Goal: Information Seeking & Learning: Learn about a topic

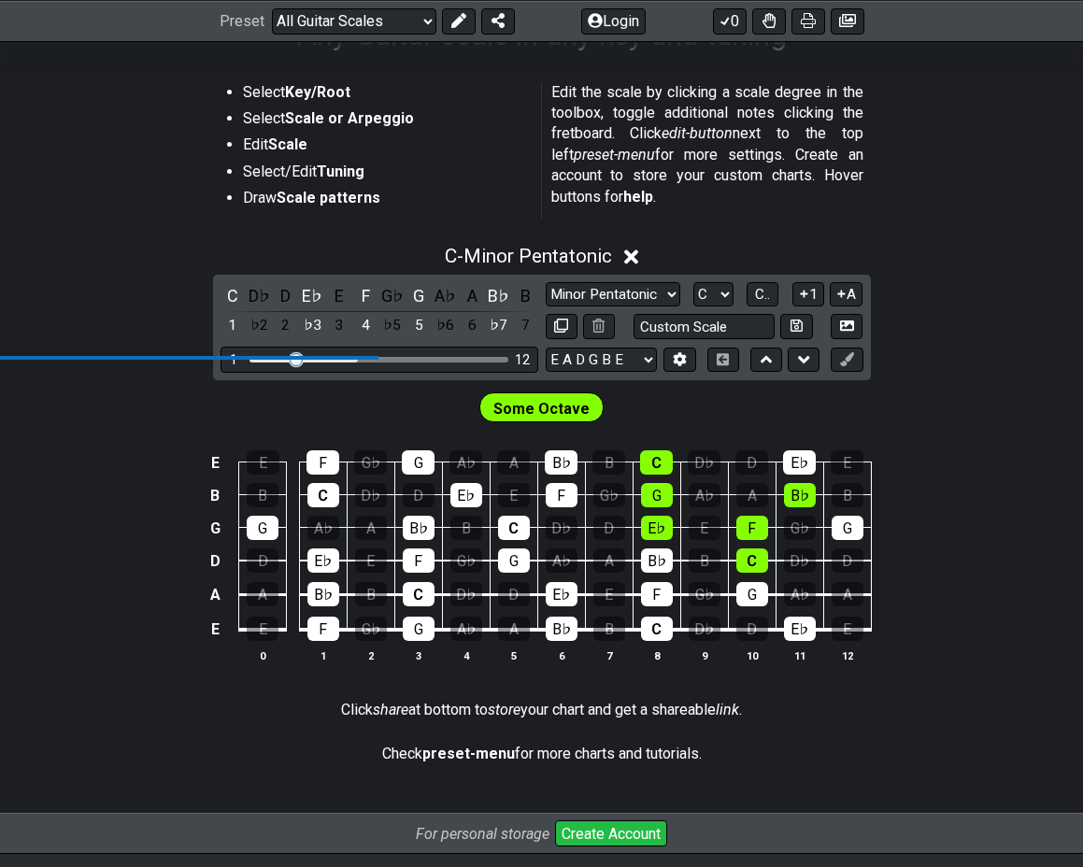
scroll to position [341, 0]
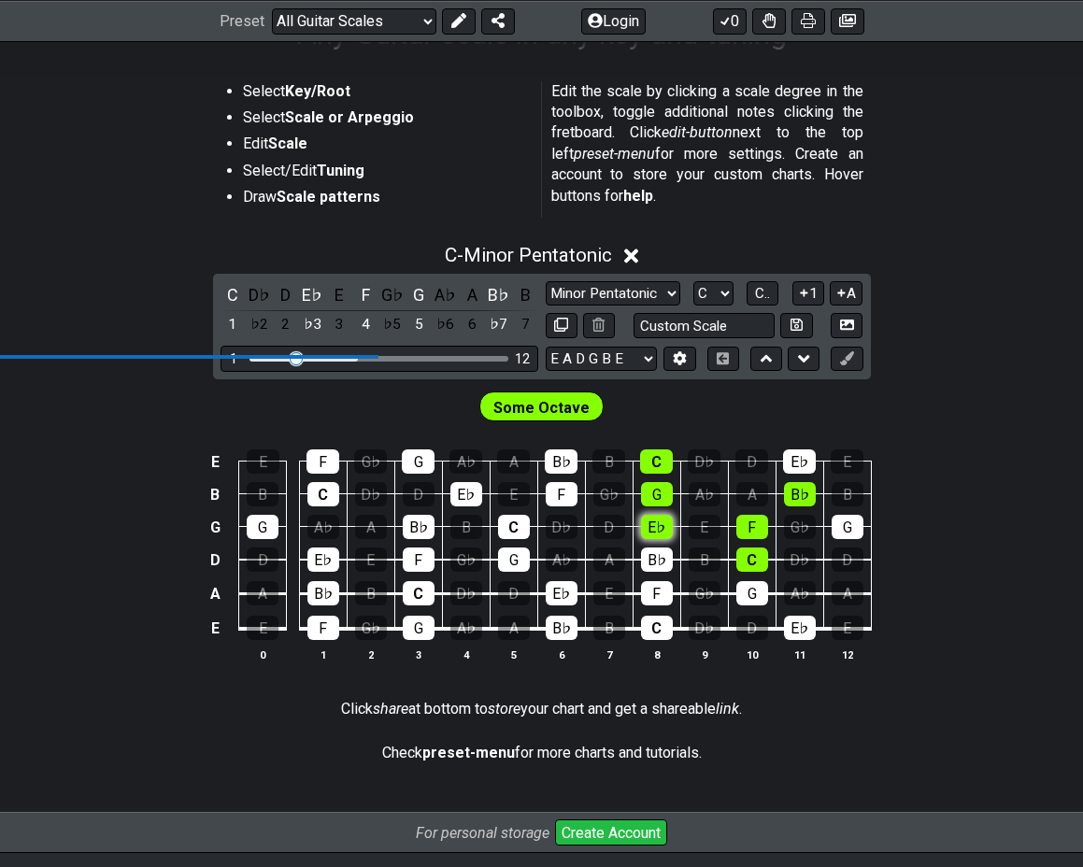
click at [668, 535] on div "E♭" at bounding box center [657, 527] width 32 height 24
click at [658, 499] on div "G" at bounding box center [657, 494] width 32 height 24
click at [667, 497] on div "G" at bounding box center [657, 494] width 32 height 24
click at [664, 524] on div "E♭" at bounding box center [657, 527] width 32 height 24
click at [546, 419] on span "Some Octave" at bounding box center [541, 407] width 96 height 27
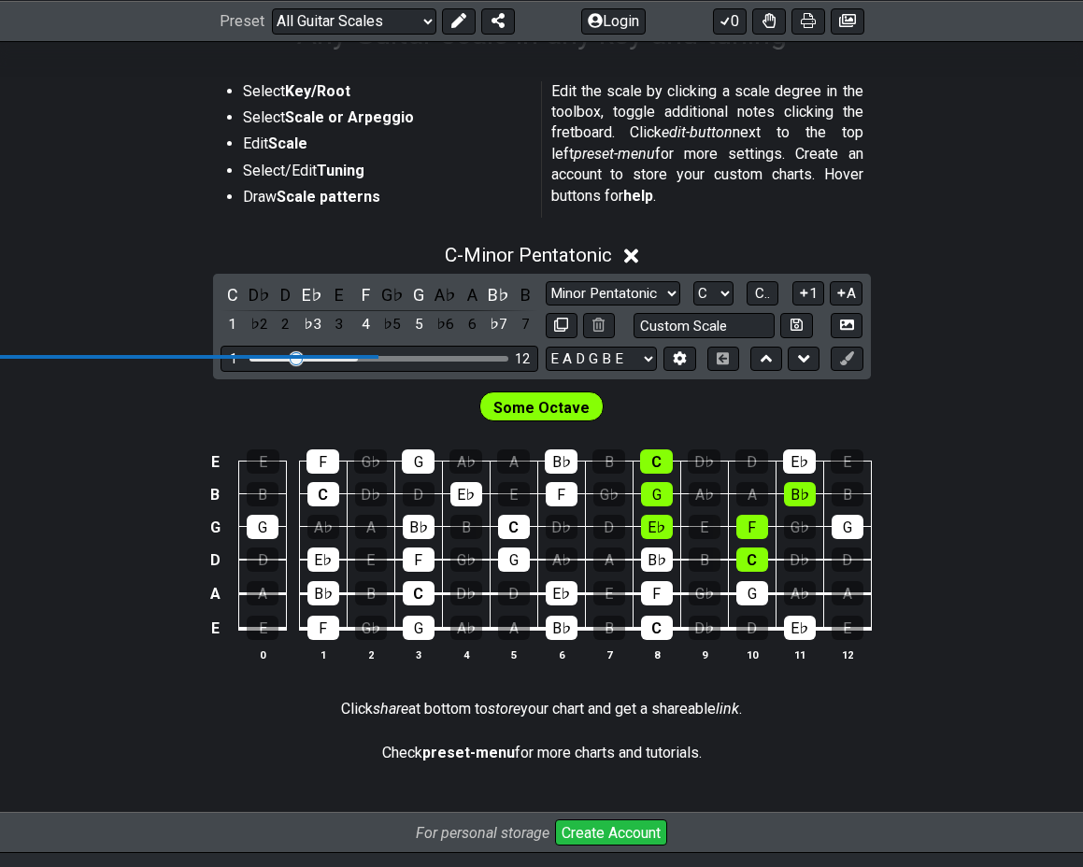
click at [539, 414] on span "Some Octave" at bounding box center [541, 407] width 96 height 27
click at [596, 362] on select "E A D G B E E A D G B E E A D G B E B E A D F♯ B A D G C E A D A D G B E E♭ A♭ …" at bounding box center [601, 359] width 111 height 25
click at [677, 359] on icon at bounding box center [680, 358] width 13 height 14
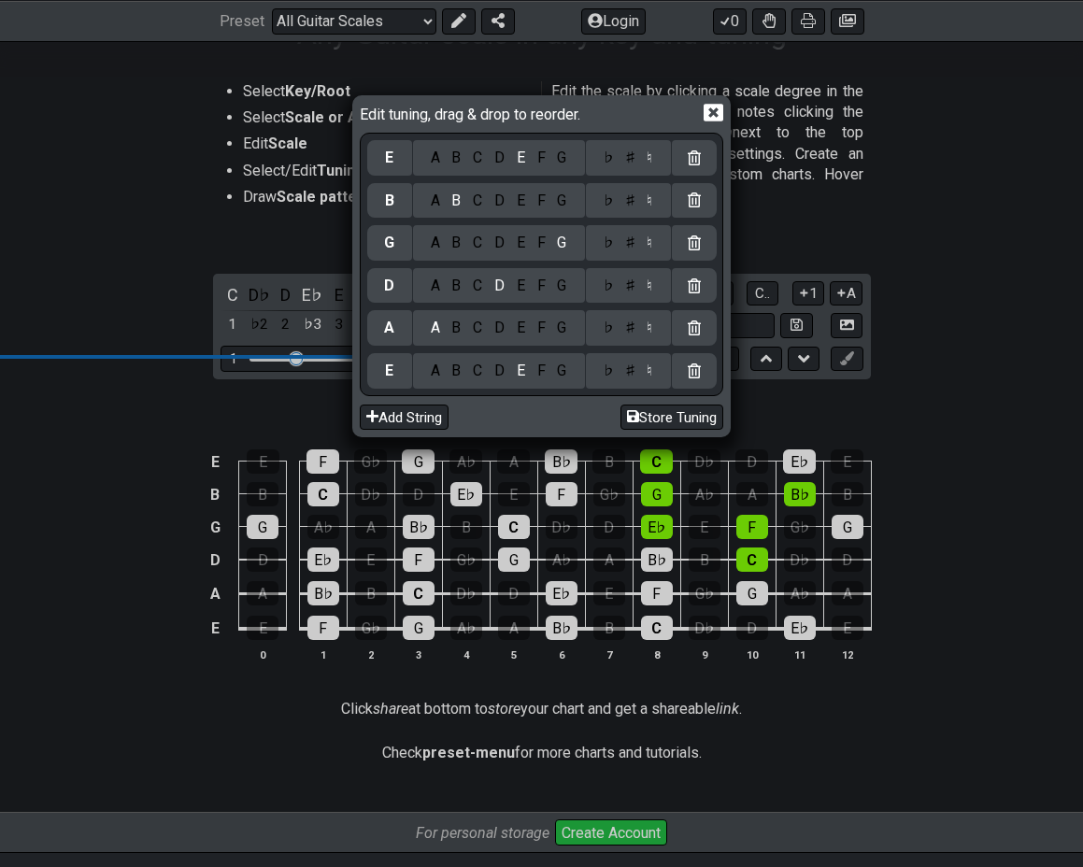
click at [477, 200] on div "C" at bounding box center [477, 201] width 21 height 21
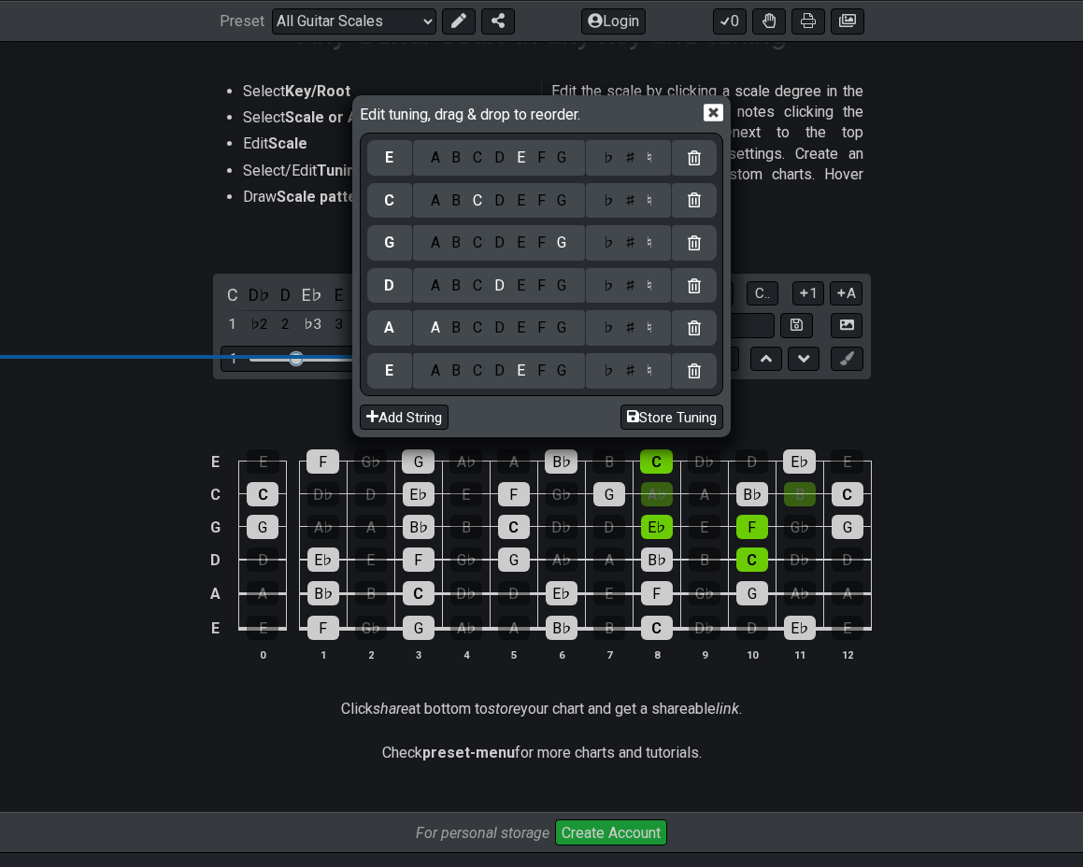
click at [625, 204] on div "♯" at bounding box center [630, 201] width 22 height 21
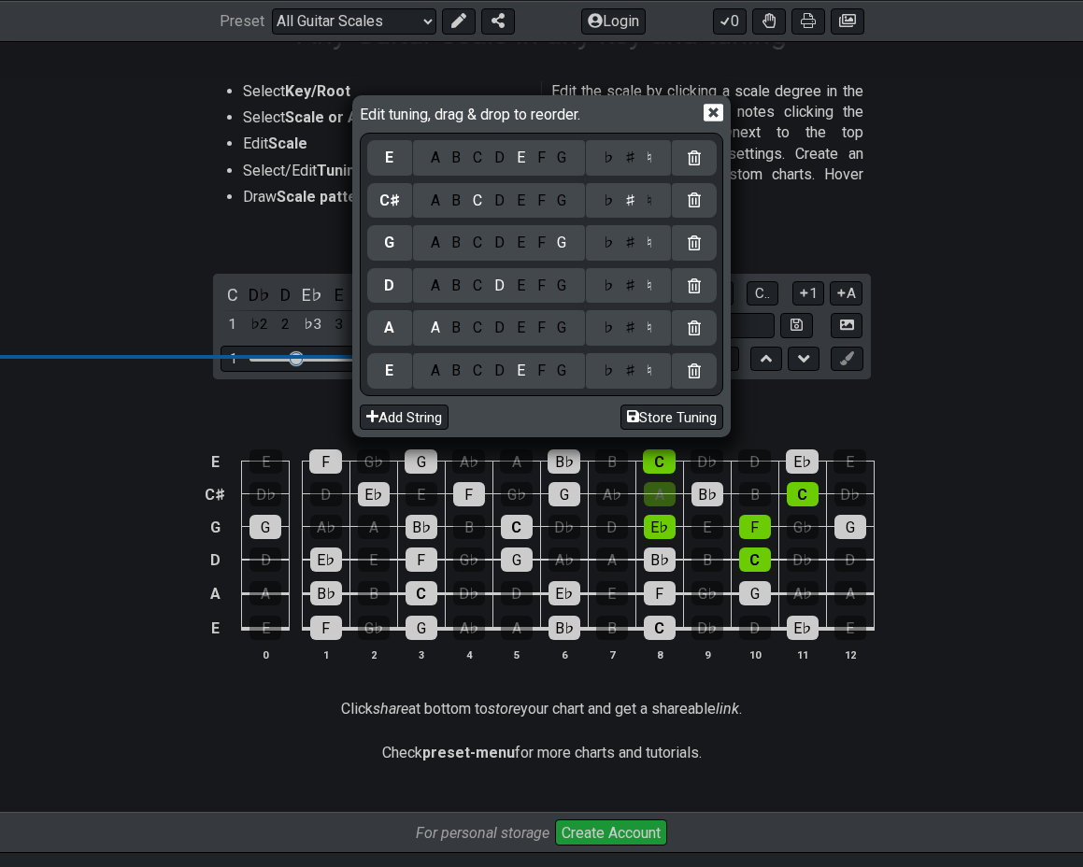
click at [431, 245] on div "A" at bounding box center [434, 243] width 21 height 21
click at [514, 286] on div "E" at bounding box center [520, 286] width 21 height 21
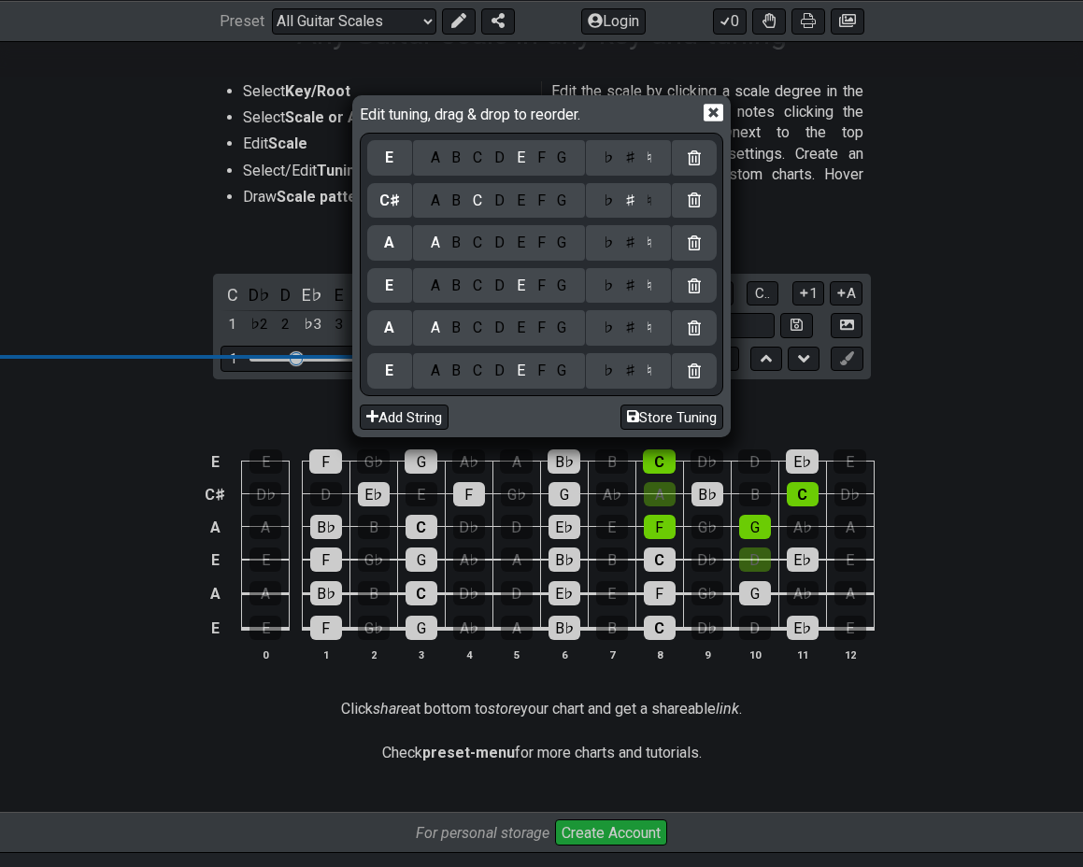
click at [491, 373] on div "D" at bounding box center [500, 371] width 22 height 21
click at [659, 415] on button "Store Tuning" at bounding box center [672, 417] width 103 height 25
click at [720, 122] on icon at bounding box center [714, 113] width 20 height 20
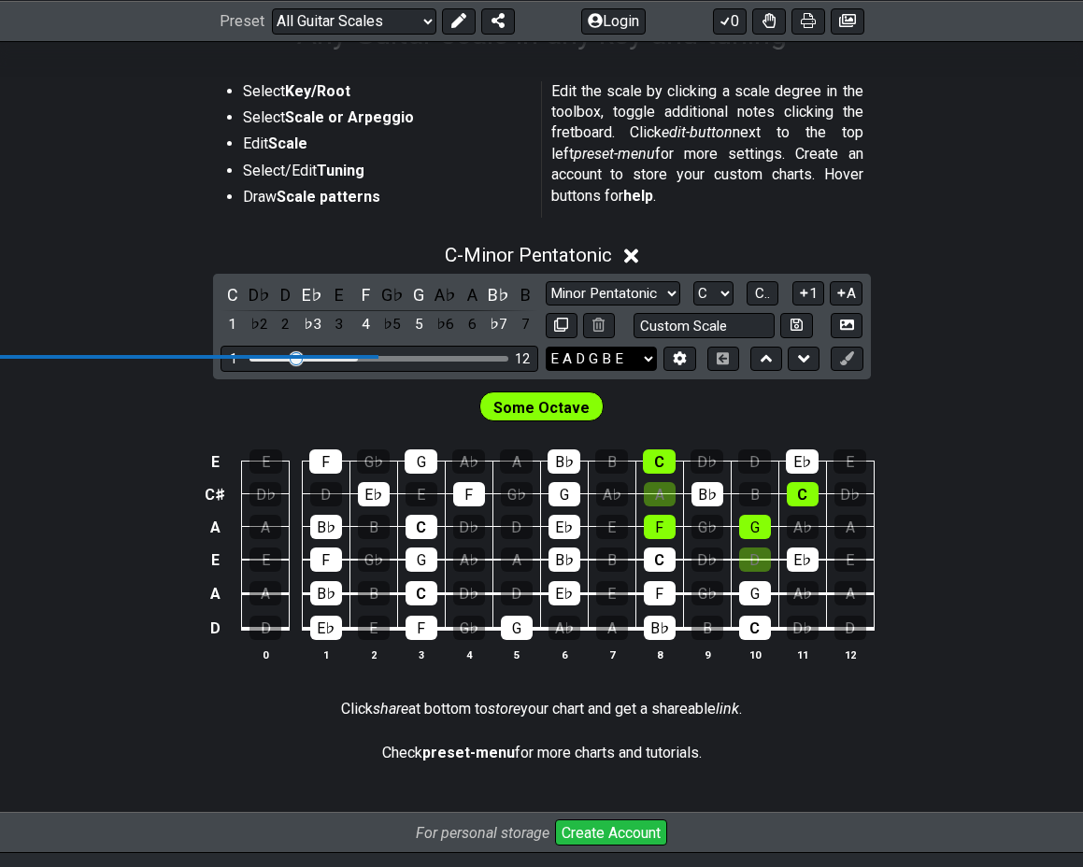
click at [625, 357] on select "E A D G B E D A E A C♯ E E A D G B E B E A D F♯ B A D G C E A D A D G B E E♭ A♭…" at bounding box center [601, 359] width 111 height 25
select select "D A E A C# E"
click at [630, 22] on button "Login" at bounding box center [613, 20] width 64 height 26
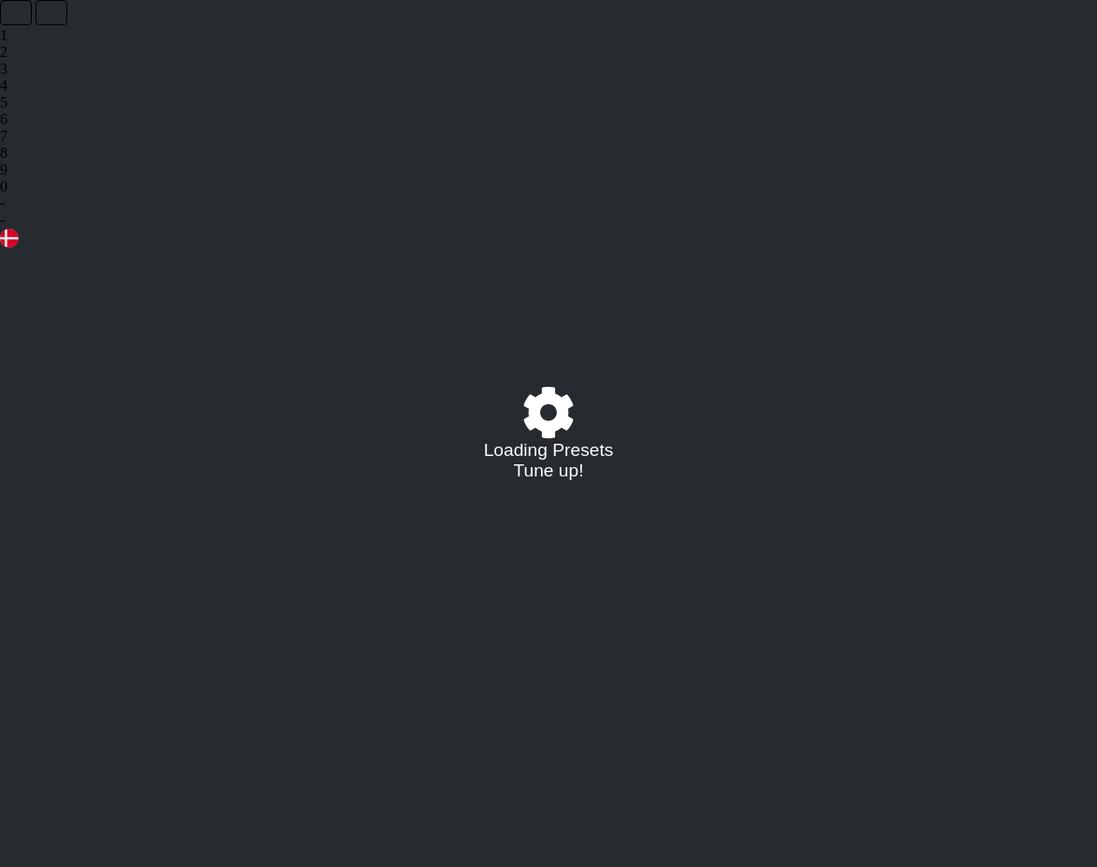
select select "/guitar-scales"
select select "C"
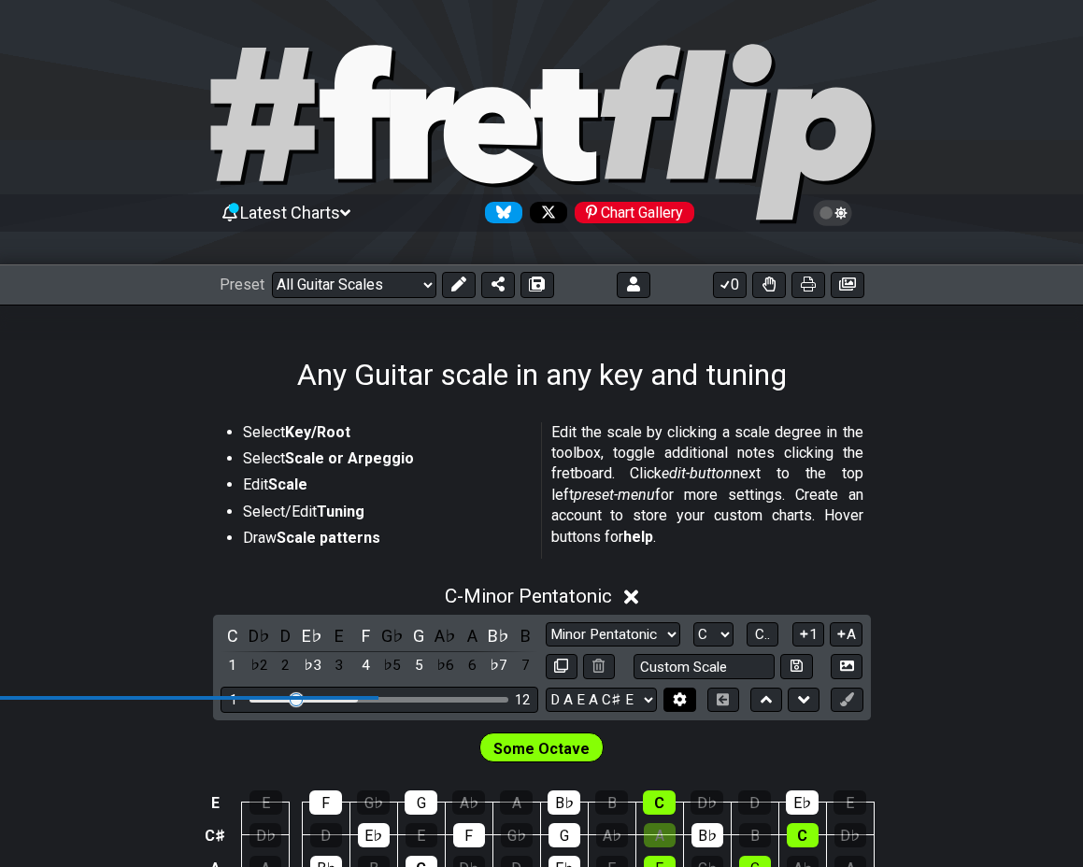
click at [695, 704] on button at bounding box center [680, 700] width 32 height 25
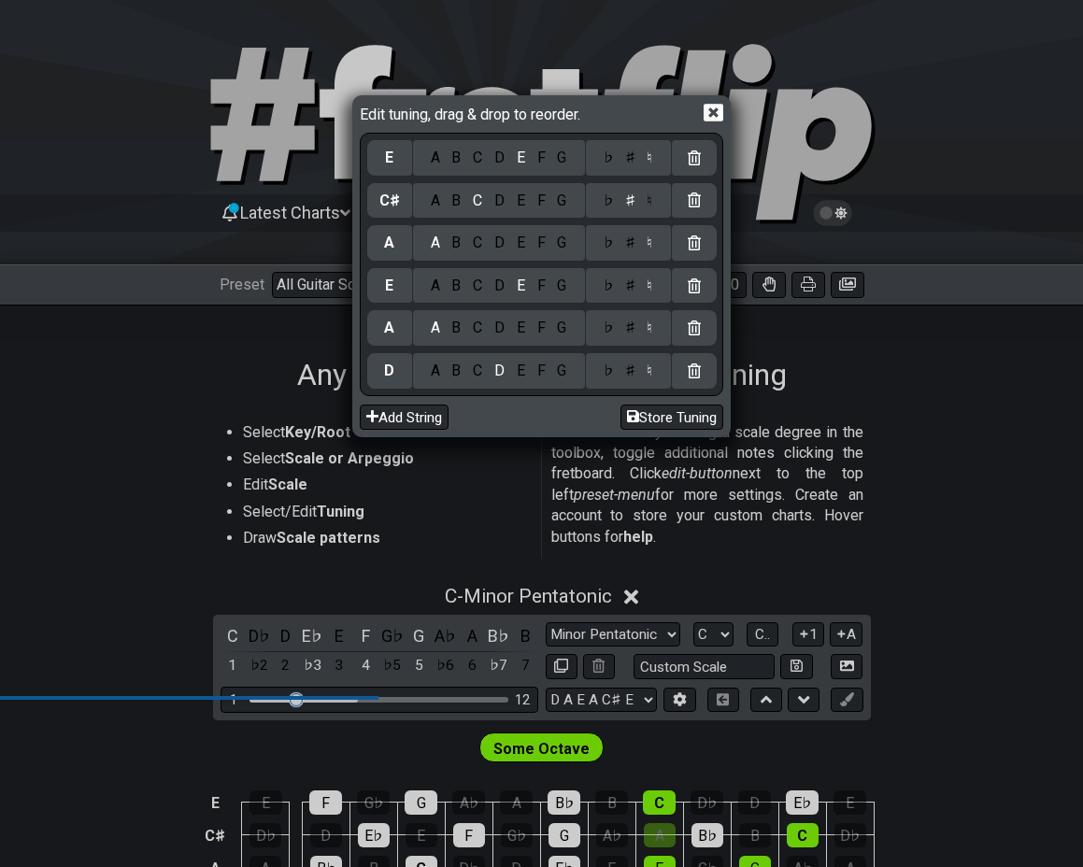
click at [693, 703] on div "Edit tuning, drag & drop to reorder. E A B C D E F G ♭ ♯ ♮ C♯ A B C D E F G ♭ ♯…" at bounding box center [541, 433] width 1083 height 867
click at [646, 702] on div "Edit tuning, drag & drop to reorder. E A B C D E F G ♭ ♯ ♮ C♯ A B C D E F G ♭ ♯…" at bounding box center [541, 433] width 1083 height 867
click at [722, 121] on icon at bounding box center [714, 114] width 20 height 18
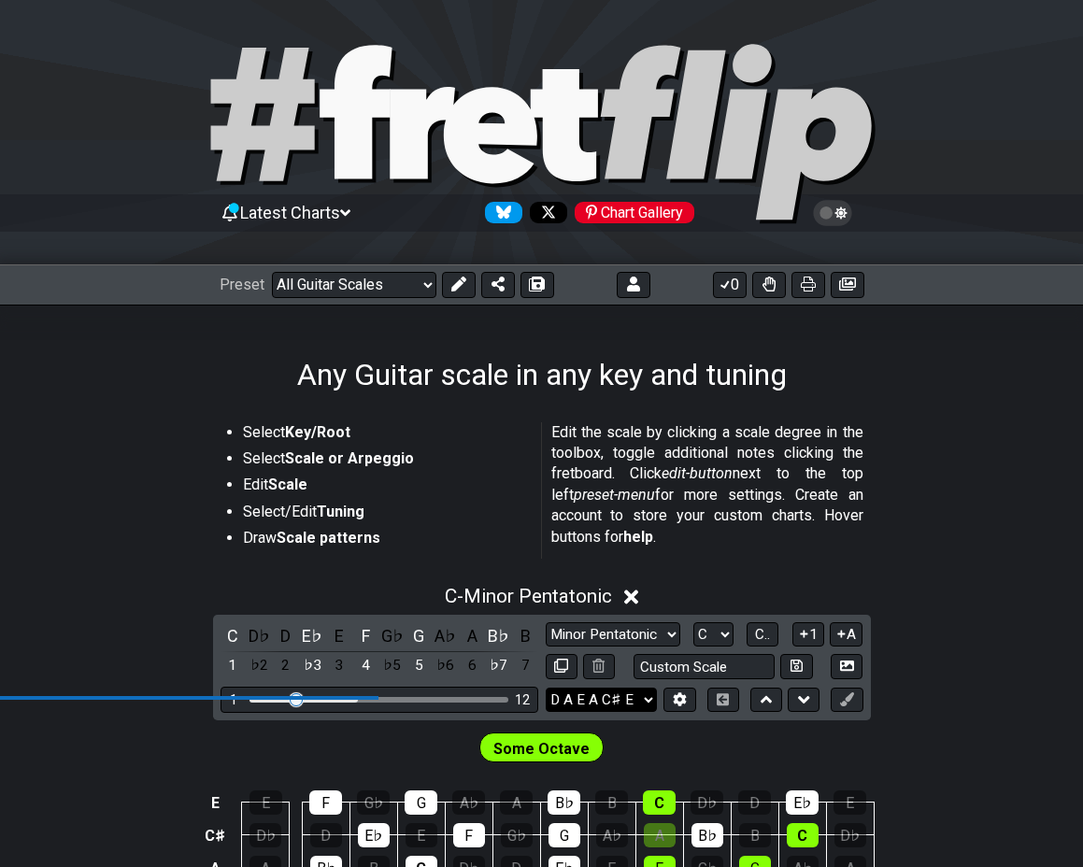
click at [605, 701] on select "D A E A C♯ E D A E A C♯ E E A D G B E B E A D F♯ B A D G C E A D A D G B E E♭ A…" at bounding box center [601, 700] width 111 height 25
select select "D A E A C# E"
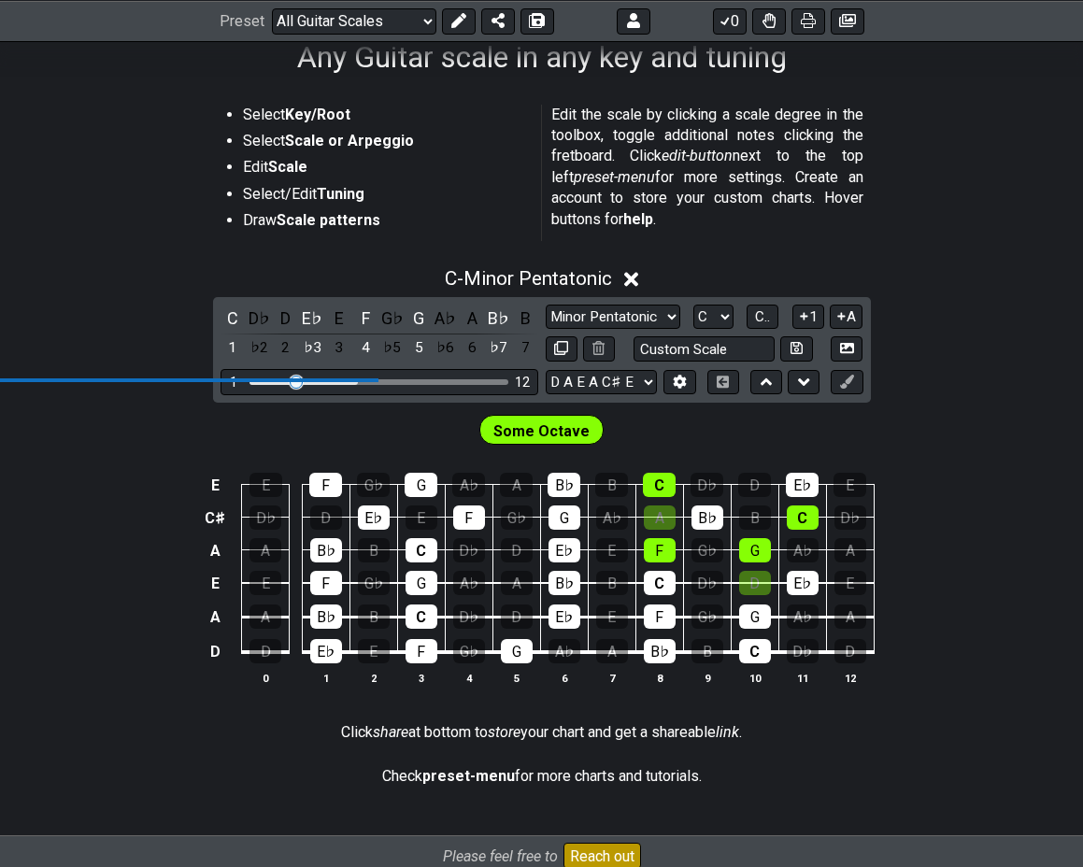
scroll to position [311, 0]
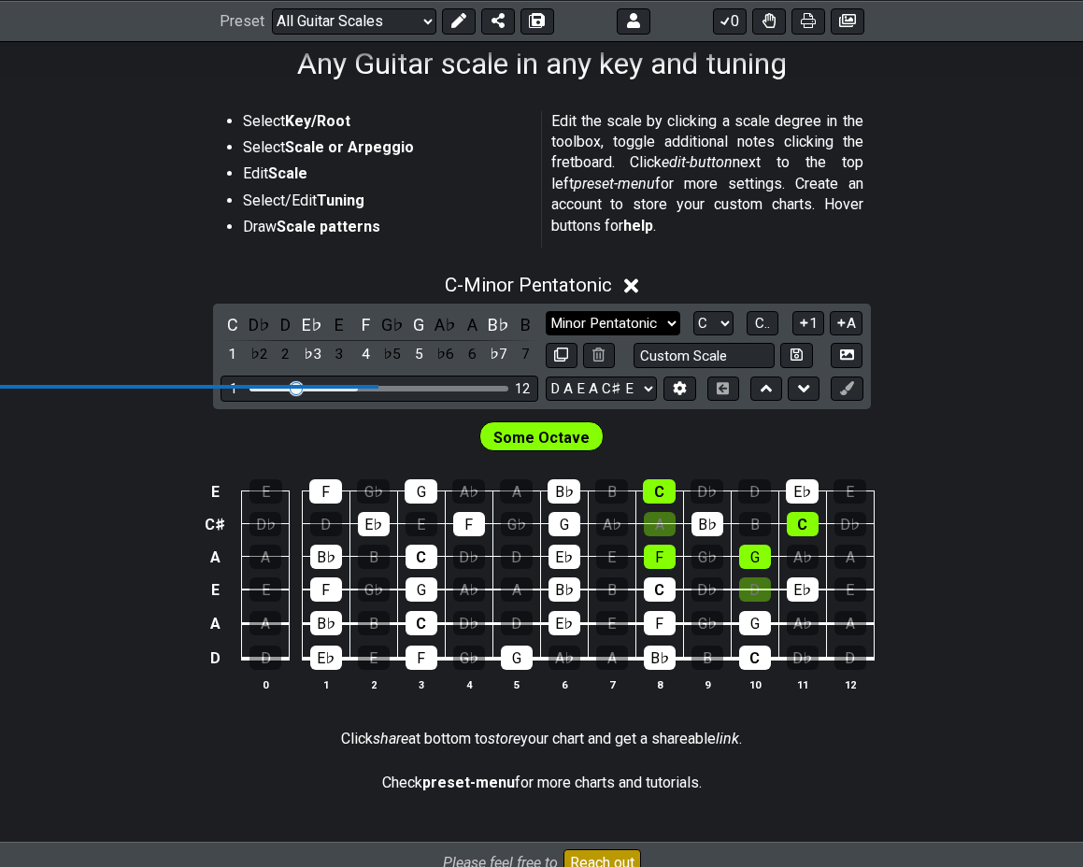
click at [661, 322] on select "Minor Pentatonic Root Minor Pentatonic Major Pentatonic Minor Blues Major Blues…" at bounding box center [613, 323] width 135 height 25
select select "Minor / Aeolian"
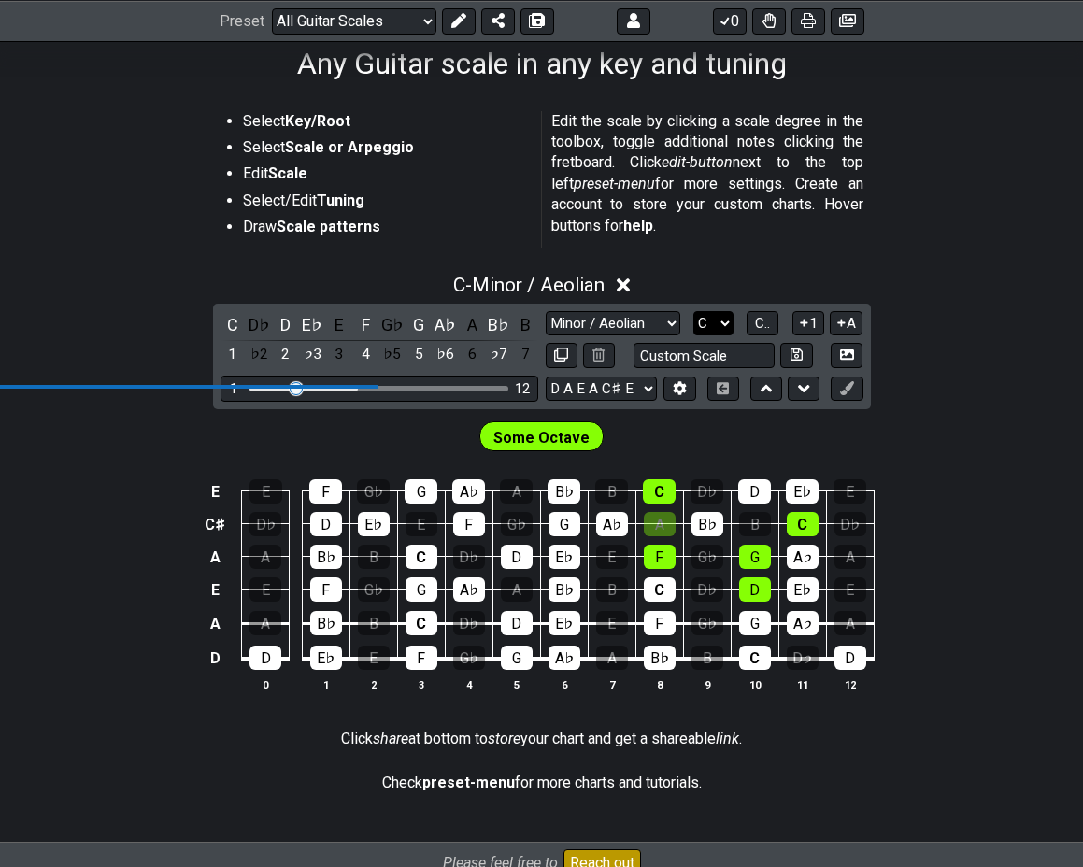
click at [719, 327] on select "A♭ A A♯ B♭ B C C♯ D♭ D D♯ E♭ E F F♯ G♭ G G♯" at bounding box center [713, 323] width 40 height 25
select select "F#"
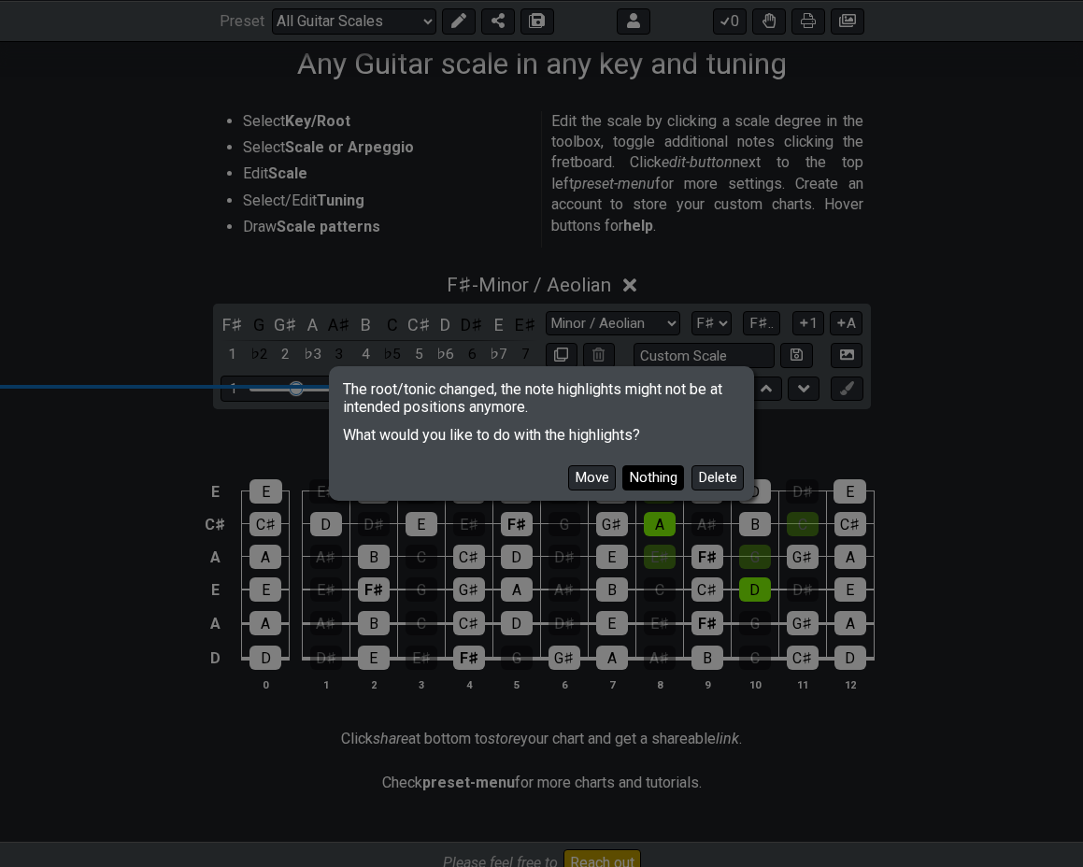
click at [674, 481] on button "Nothing" at bounding box center [653, 477] width 62 height 25
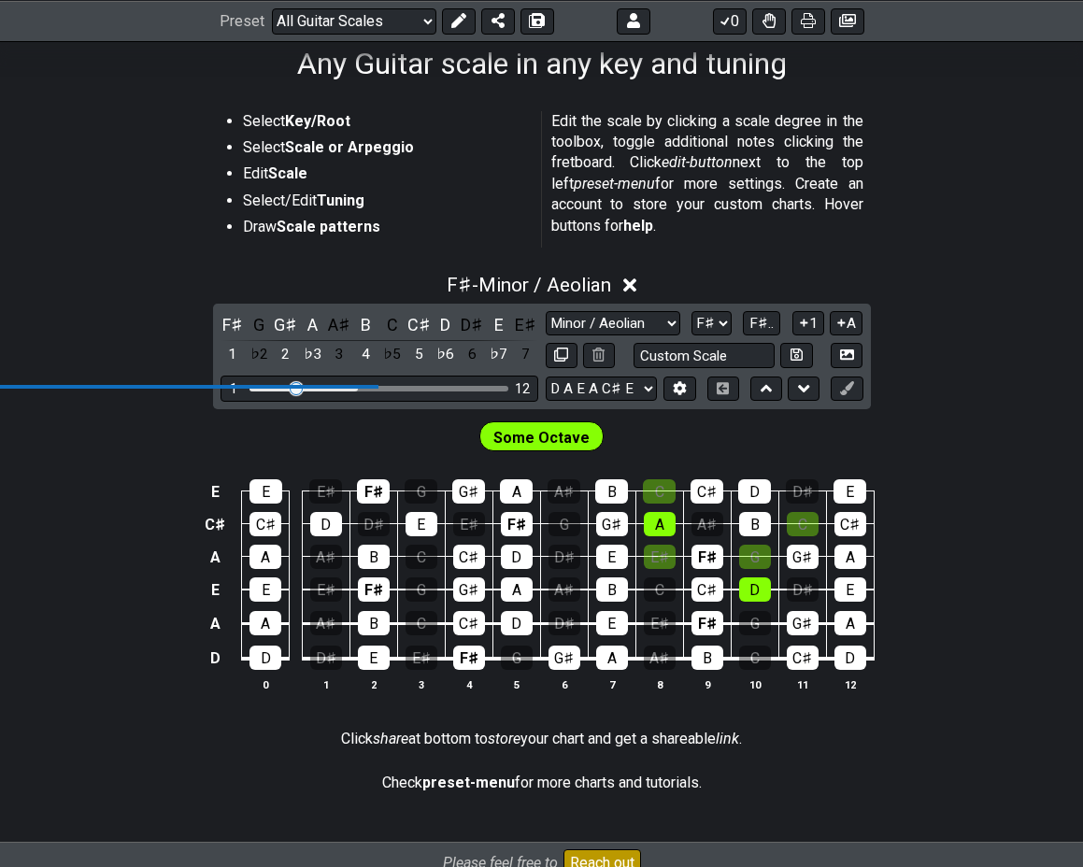
click at [580, 436] on span "Some Octave" at bounding box center [541, 437] width 96 height 27
click at [659, 498] on div "C" at bounding box center [659, 491] width 33 height 24
click at [665, 497] on div "C" at bounding box center [659, 491] width 33 height 24
click at [556, 436] on span "Some Octave" at bounding box center [541, 437] width 96 height 27
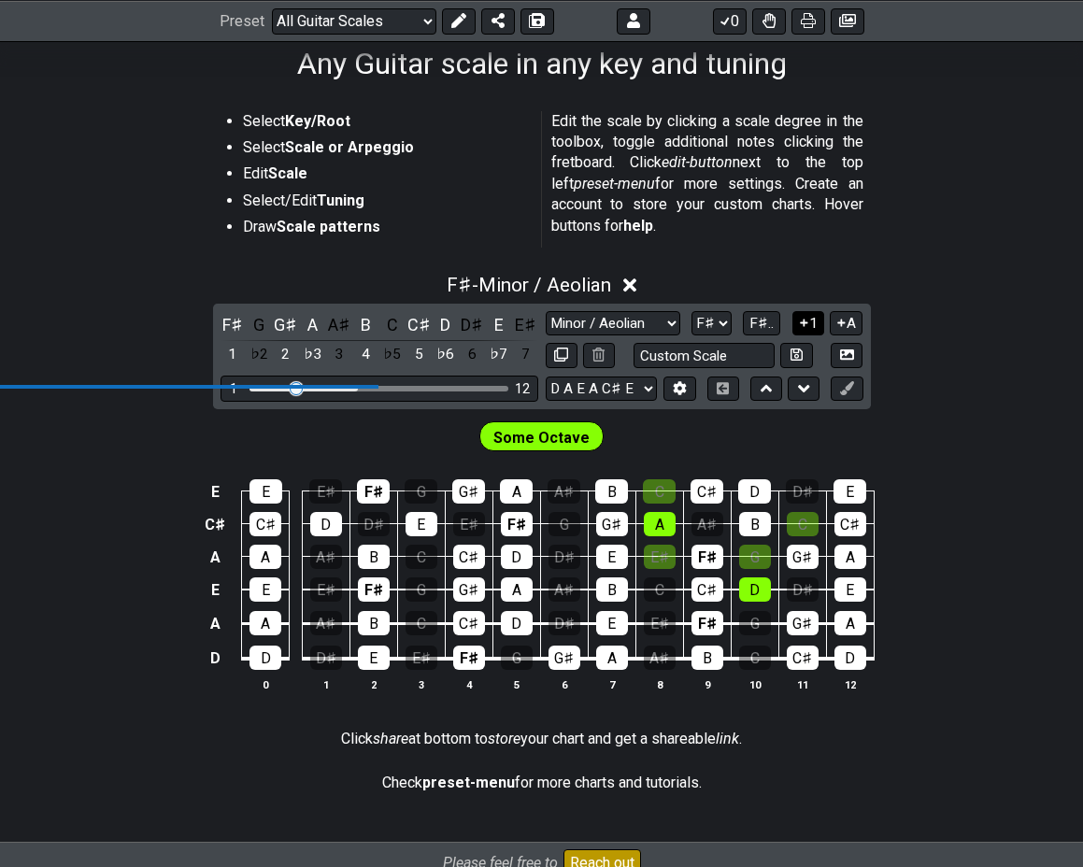
click at [807, 330] on button "1" at bounding box center [809, 323] width 32 height 25
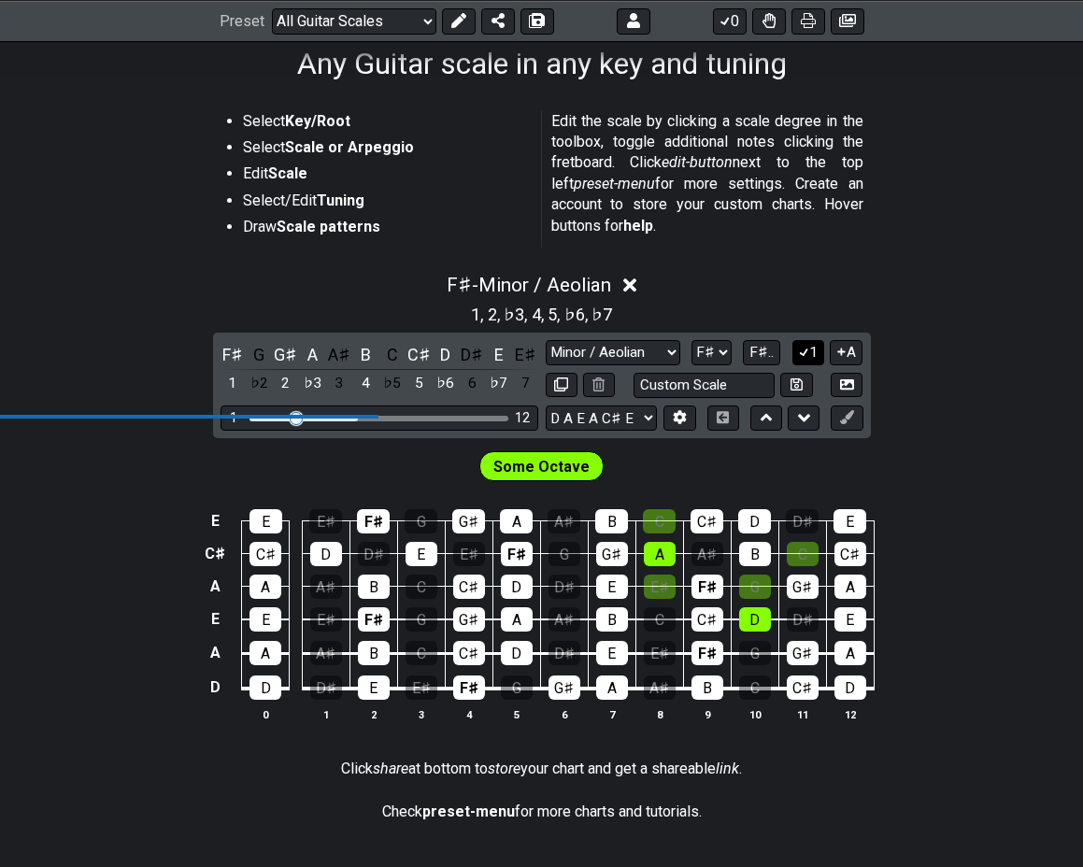
click at [810, 348] on button "1" at bounding box center [809, 352] width 32 height 25
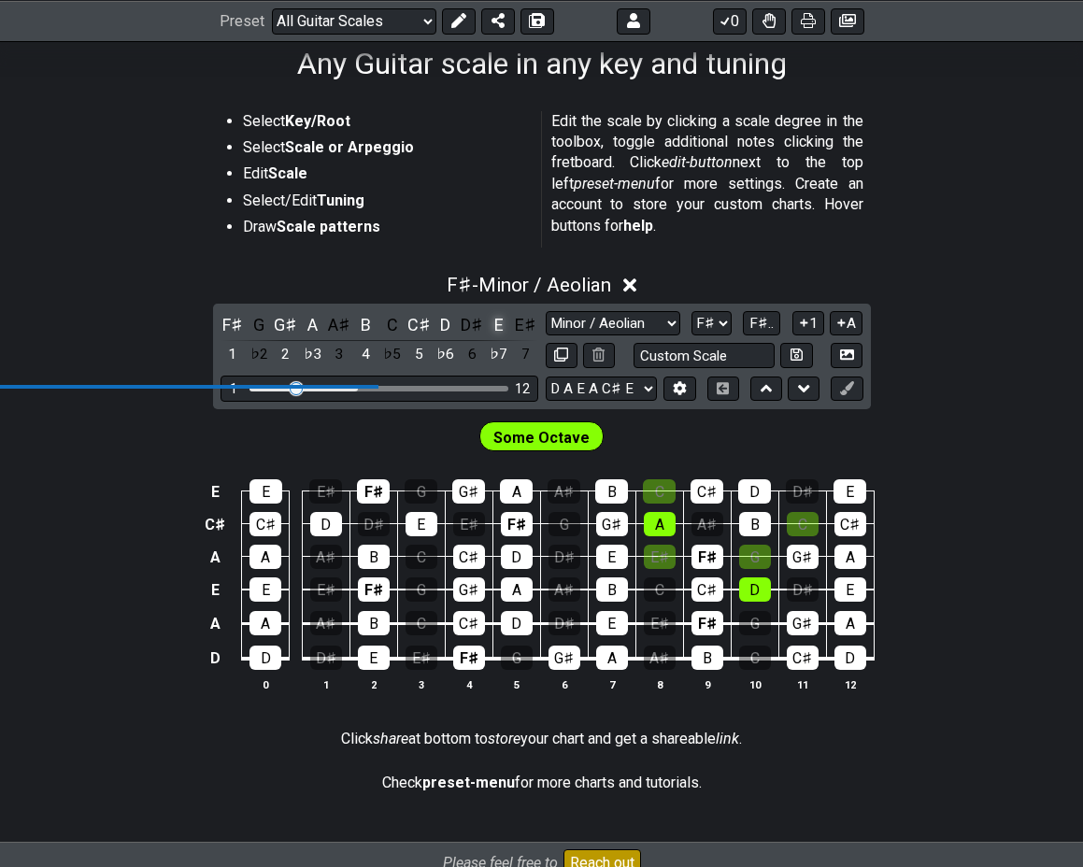
click at [500, 329] on div "E" at bounding box center [499, 324] width 24 height 25
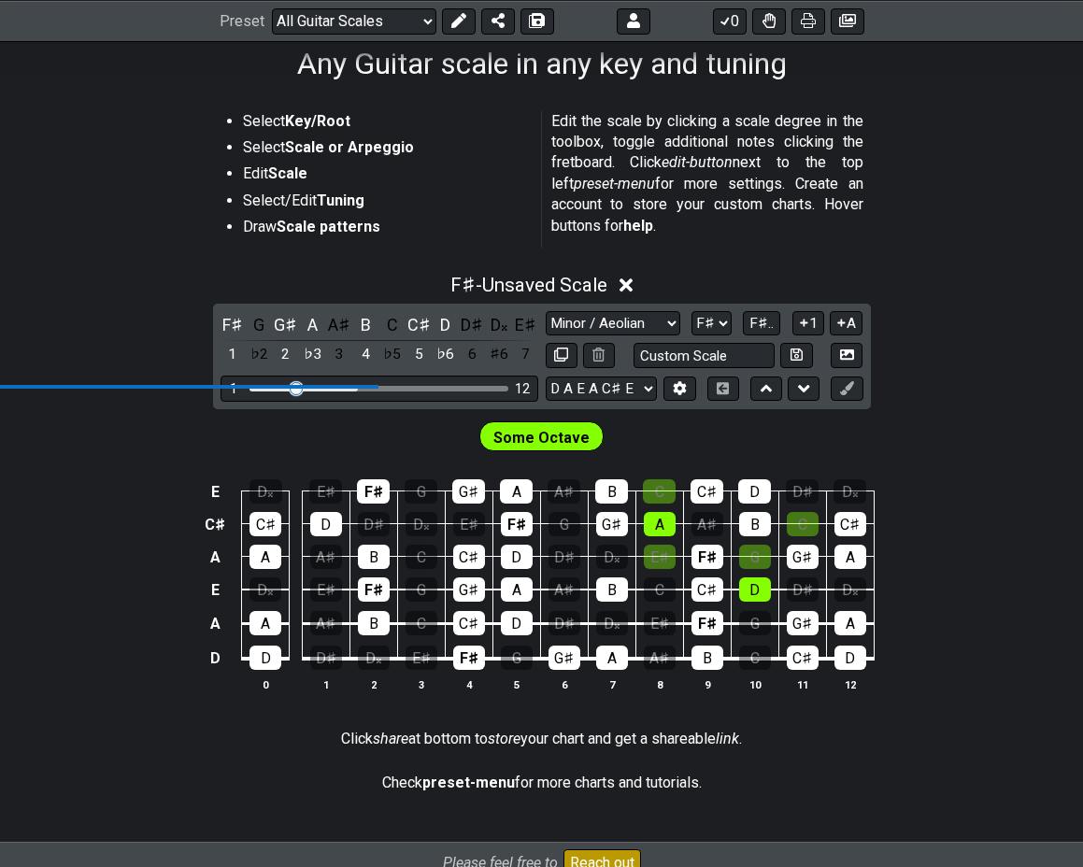
click at [500, 329] on div "D𝄪" at bounding box center [499, 324] width 24 height 25
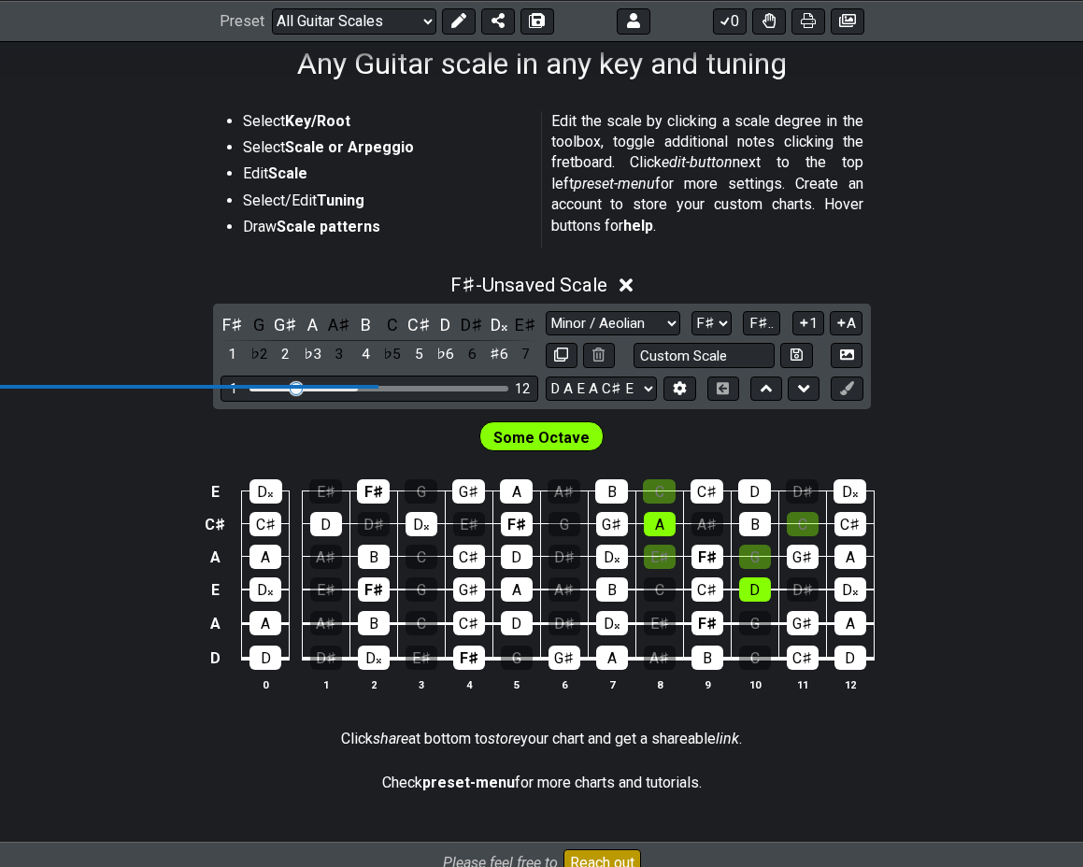
click at [500, 329] on div "D𝄪" at bounding box center [499, 324] width 24 height 25
click at [500, 329] on div "E" at bounding box center [499, 324] width 24 height 25
click at [501, 329] on div "E" at bounding box center [499, 324] width 24 height 25
click at [501, 329] on div "D𝄪" at bounding box center [499, 324] width 24 height 25
click at [501, 329] on div "E" at bounding box center [499, 324] width 24 height 25
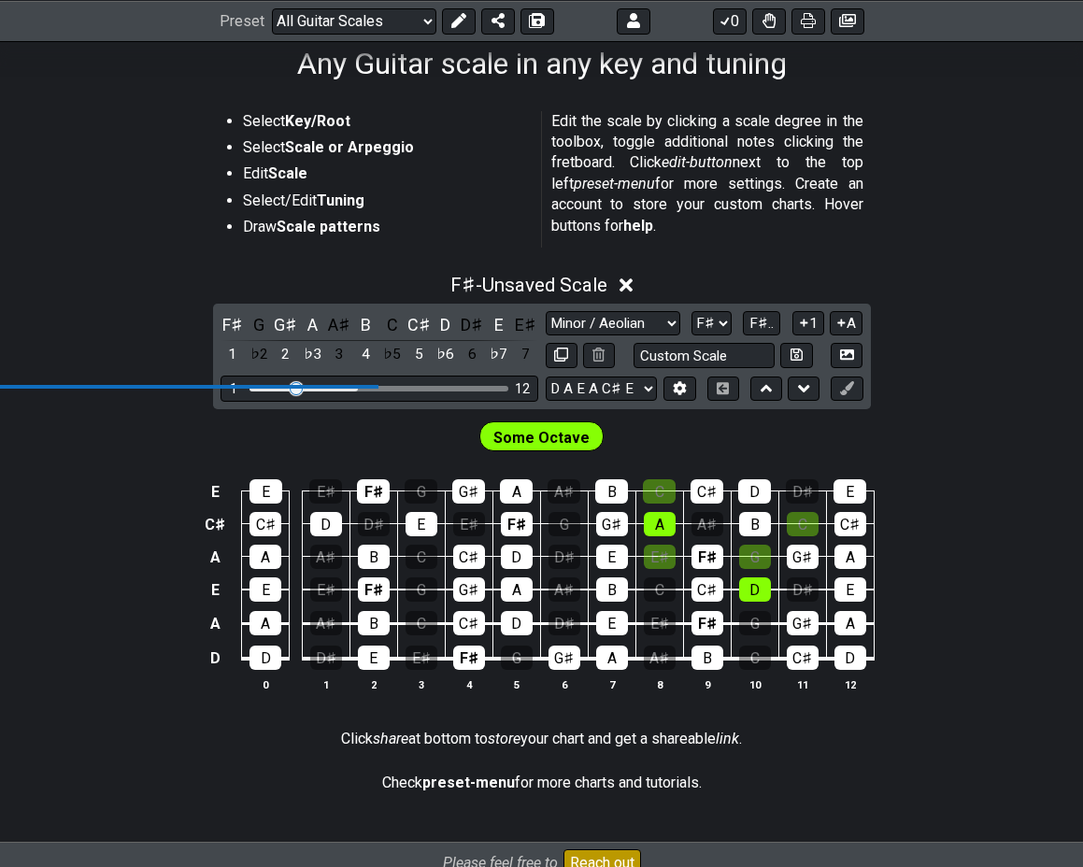
click at [501, 329] on div "E" at bounding box center [499, 324] width 24 height 25
click at [501, 329] on div "D𝄪" at bounding box center [499, 324] width 24 height 25
click at [501, 329] on div "E" at bounding box center [499, 324] width 24 height 25
click at [554, 444] on span "Some Octave" at bounding box center [541, 437] width 96 height 27
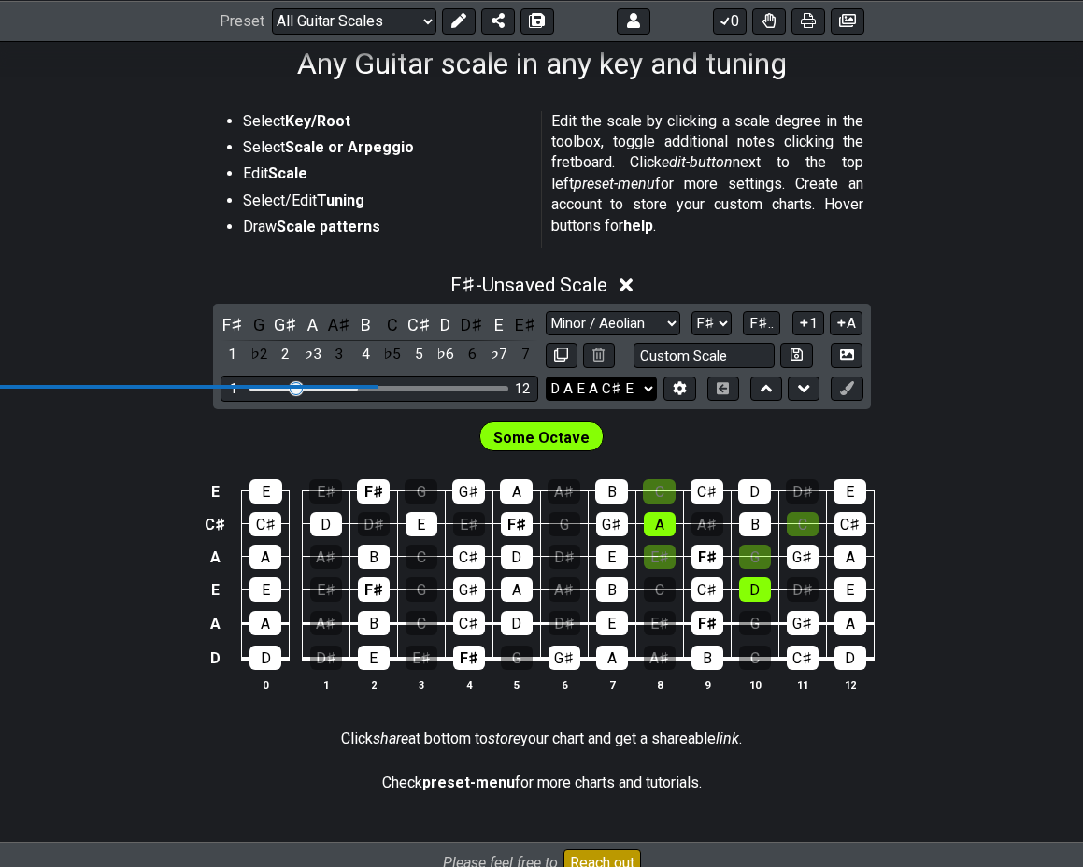
click at [593, 385] on select "D A E A C♯ E D A E A C♯ E E A D G B E B E A D F♯ B A D G C E A D A D G B E E♭ A…" at bounding box center [601, 389] width 111 height 25
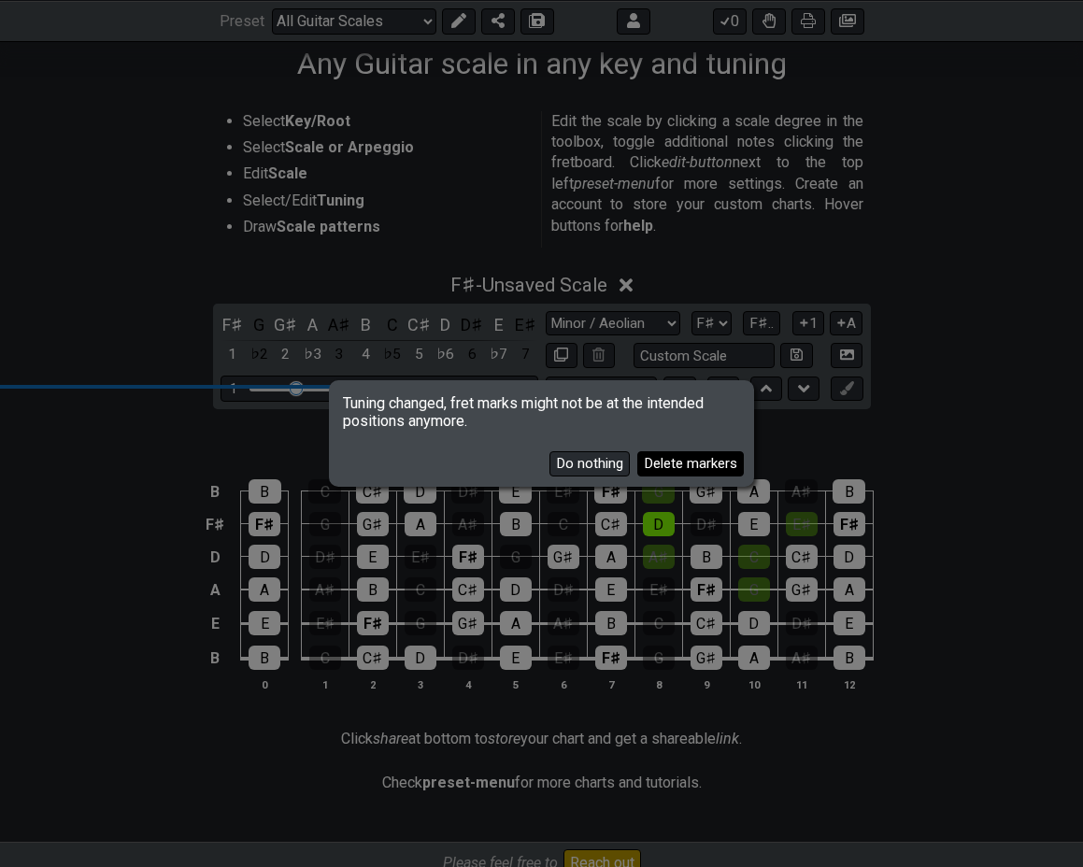
click at [657, 465] on button "Delete markers" at bounding box center [690, 463] width 107 height 25
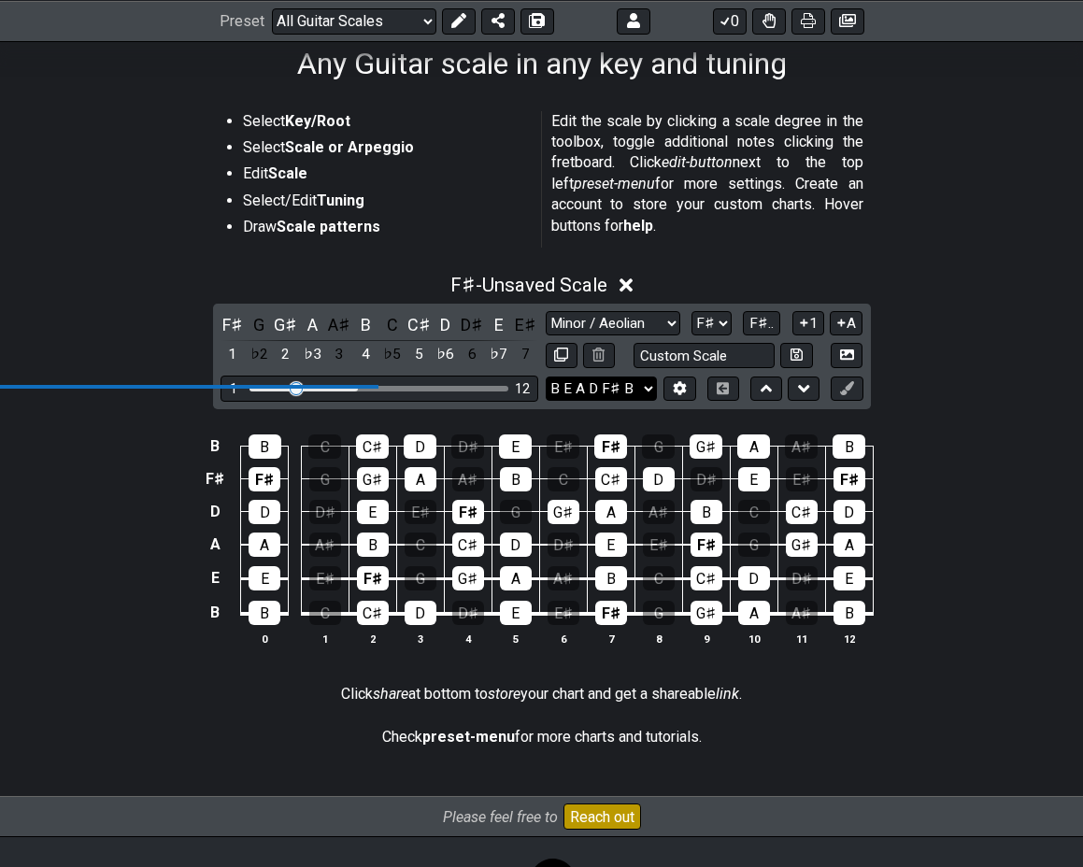
click at [575, 393] on select "D A E A C♯ E D A E A C♯ E E A D G B E B E A D F♯ B A D G C E A D A D G B E E♭ A…" at bounding box center [601, 389] width 111 height 25
select select "D A E A C# E"
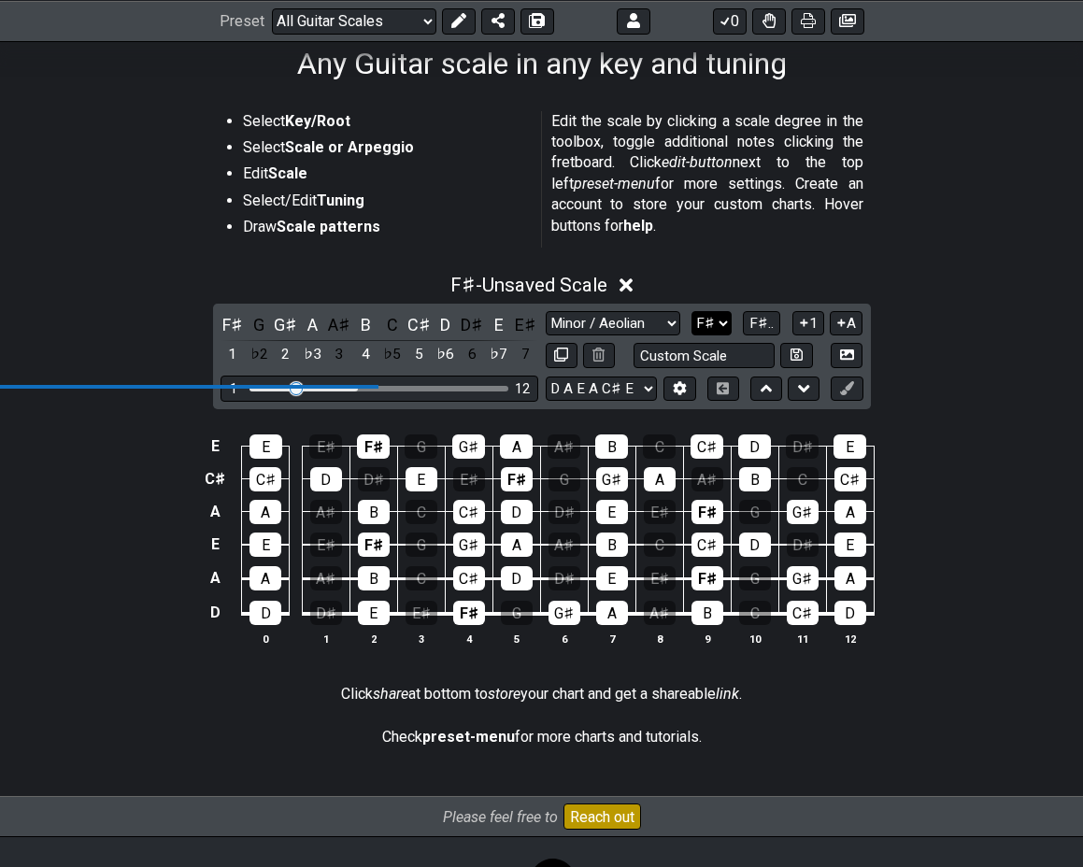
click at [715, 324] on select "A♭ A A♯ B♭ B C C♯ D♭ D D♯ E♭ E F F♯ G♭ G G♯" at bounding box center [712, 323] width 40 height 25
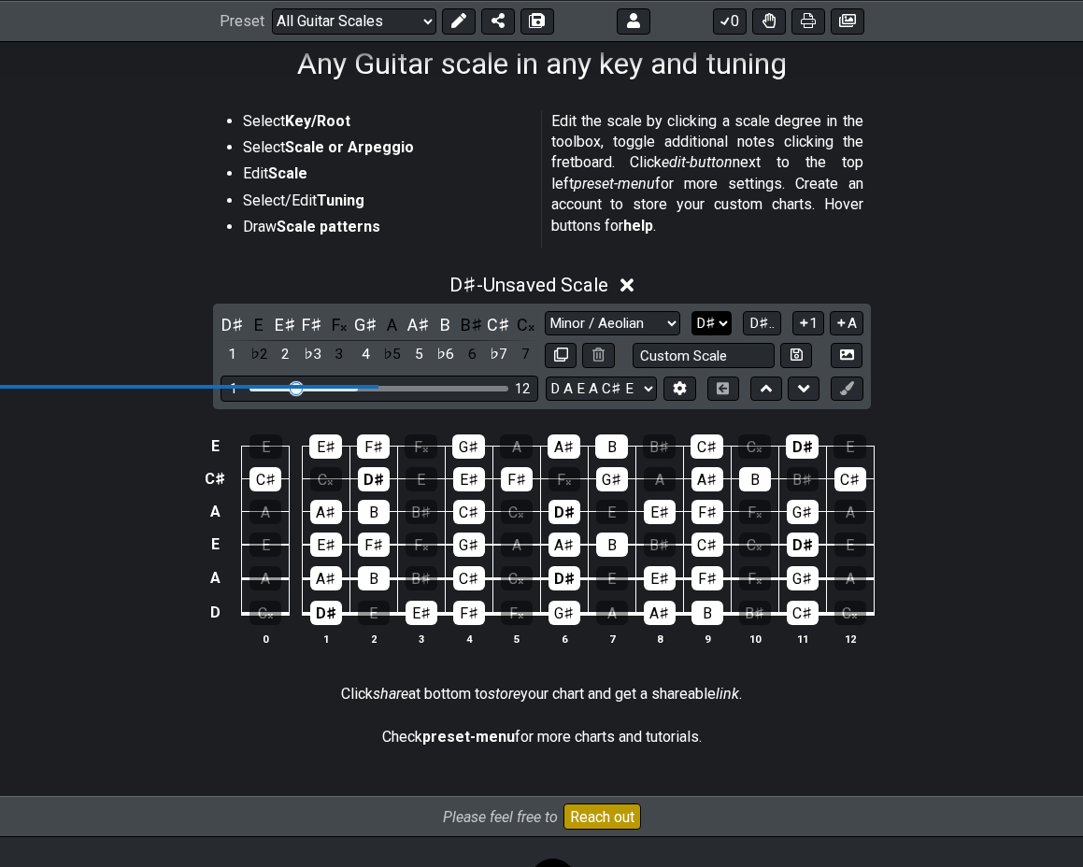
click at [718, 321] on select "A♭ A A♯ B♭ B C C♯ D♭ D D♯ E♭ E F F♯ G♭ G G♯" at bounding box center [712, 323] width 40 height 25
click at [725, 324] on select "A♭ A A♯ B♭ B C C♯ D♭ D D♯ E♭ E F F♯ G♭ G G♯" at bounding box center [712, 323] width 40 height 25
click at [719, 317] on select "A♭ A A♯ B♭ B C C♯ D♭ D D♯ E♭ E F F♯ G♭ G G♯" at bounding box center [712, 323] width 40 height 25
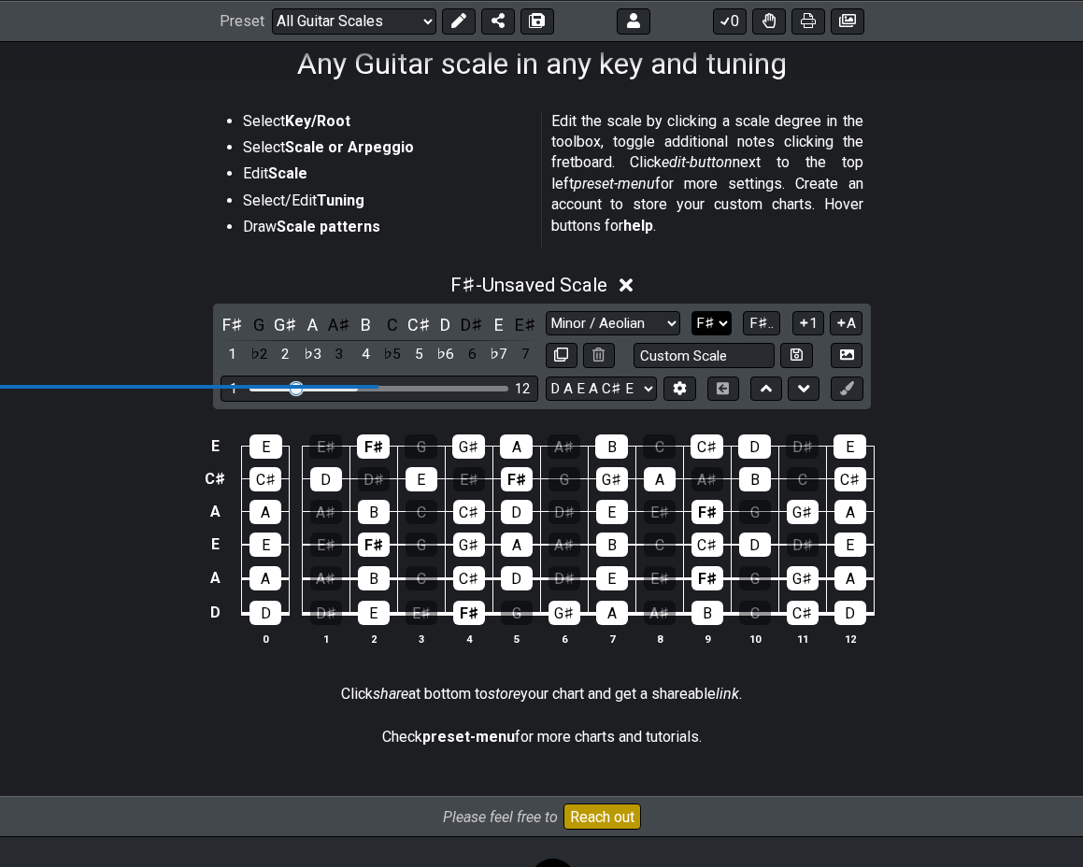
click at [716, 331] on select "A♭ A A♯ B♭ B C C♯ D♭ D D♯ E♭ E F F♯ G♭ G G♯" at bounding box center [712, 323] width 40 height 25
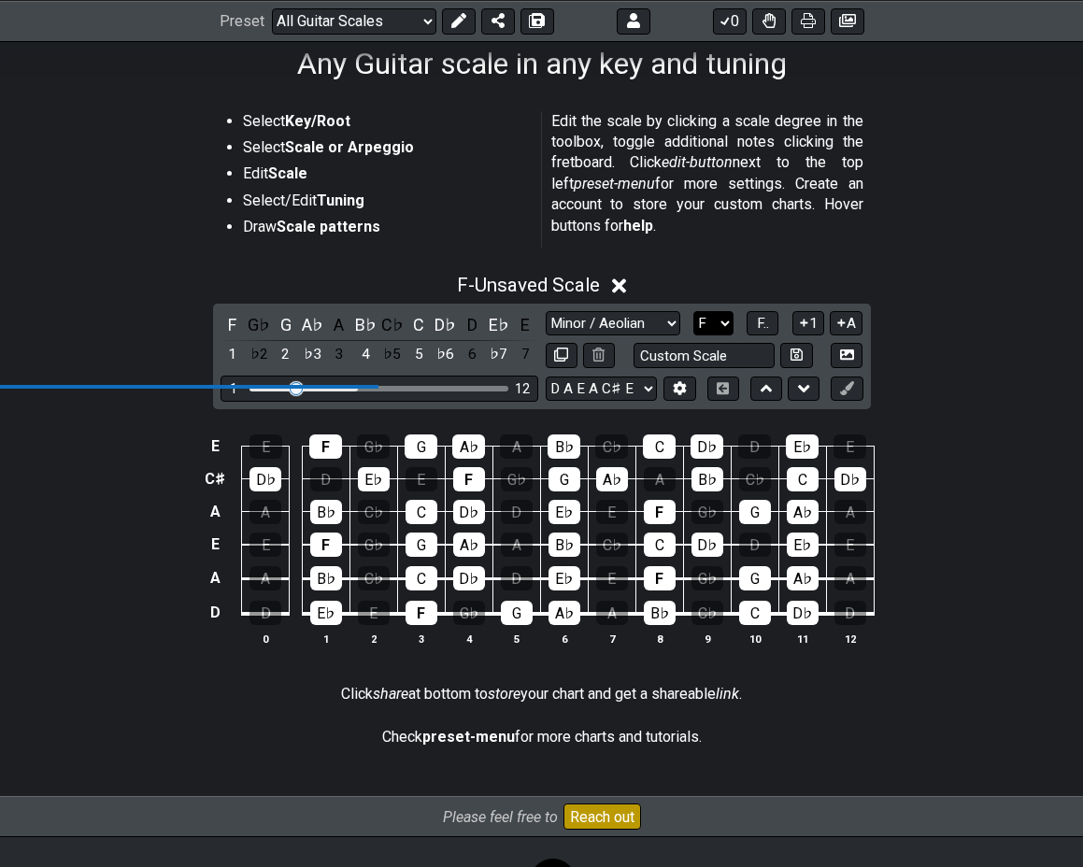
click at [716, 328] on select "A♭ A A♯ B♭ B C C♯ D♭ D D♯ E♭ E F F♯ G♭ G G♯" at bounding box center [713, 323] width 40 height 25
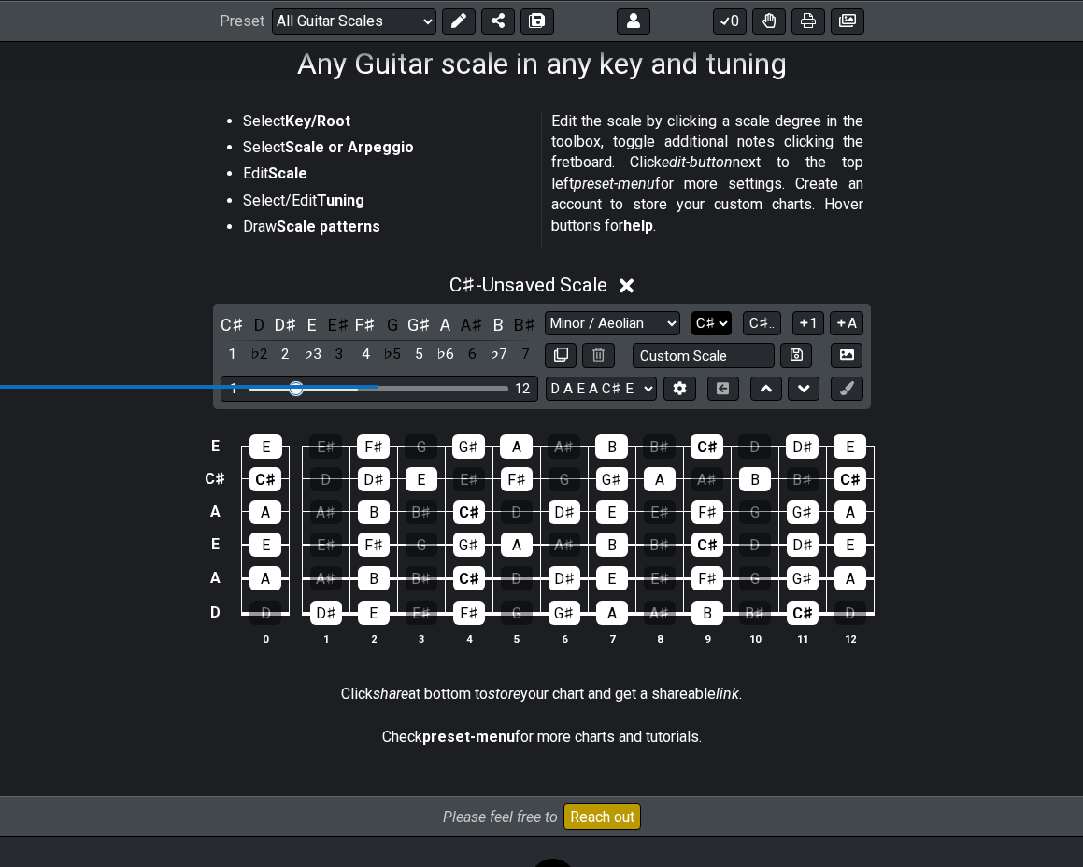
click at [722, 319] on select "A♭ A A♯ B♭ B C C♯ D♭ D D♯ E♭ E F F♯ G♭ G G♯" at bounding box center [712, 323] width 40 height 25
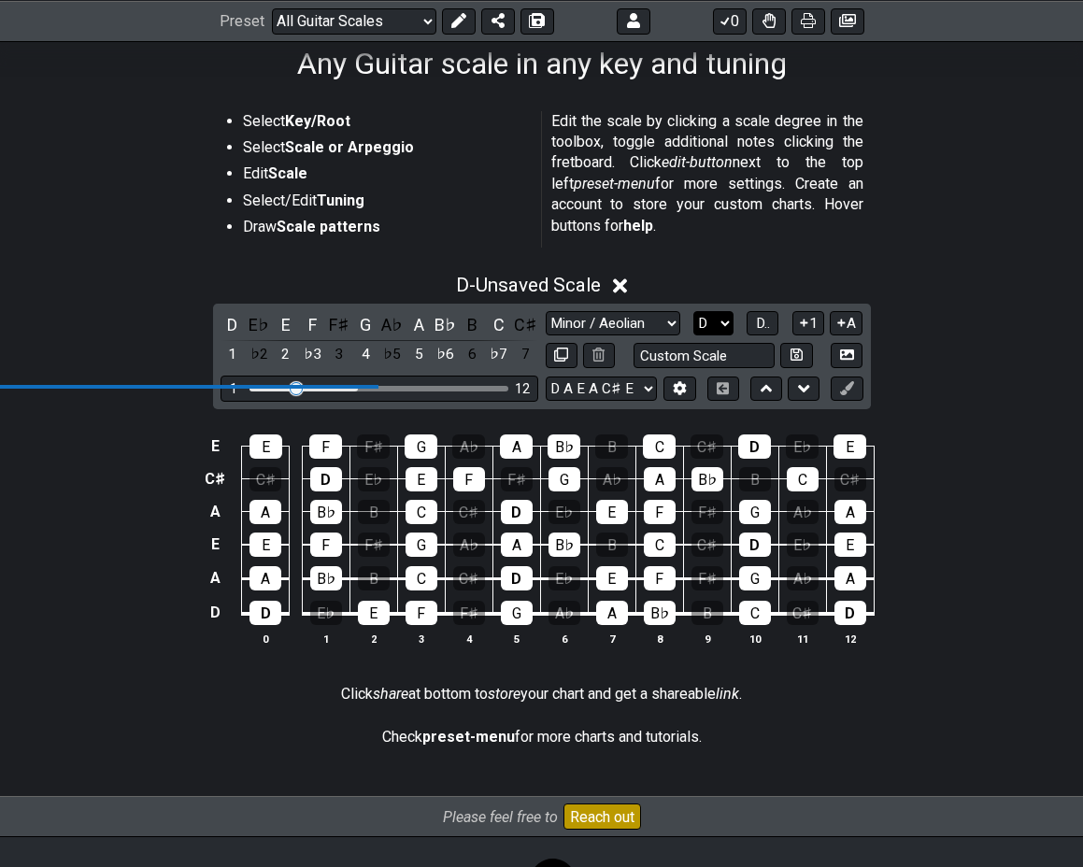
click at [718, 323] on select "A♭ A A♯ B♭ B C C♯ D♭ D D♯ E♭ E F F♯ G♭ G G♯" at bounding box center [713, 323] width 40 height 25
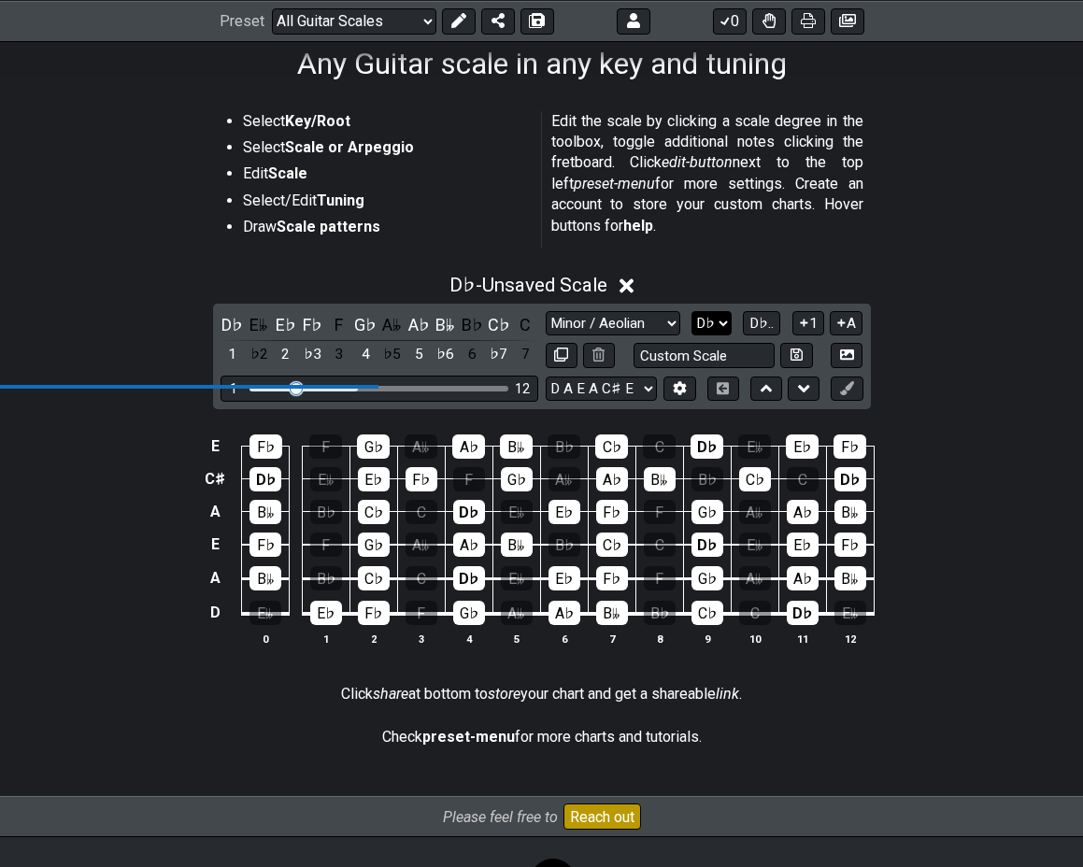
click at [721, 318] on select "A♭ A A♯ B♭ B C C♯ D♭ D D♯ E♭ E F F♯ G♭ G G♯" at bounding box center [712, 323] width 40 height 25
click at [712, 321] on select "A♭ A A♯ B♭ B C C♯ D♭ D D♯ E♭ E F F♯ G♭ G G♯" at bounding box center [712, 323] width 40 height 25
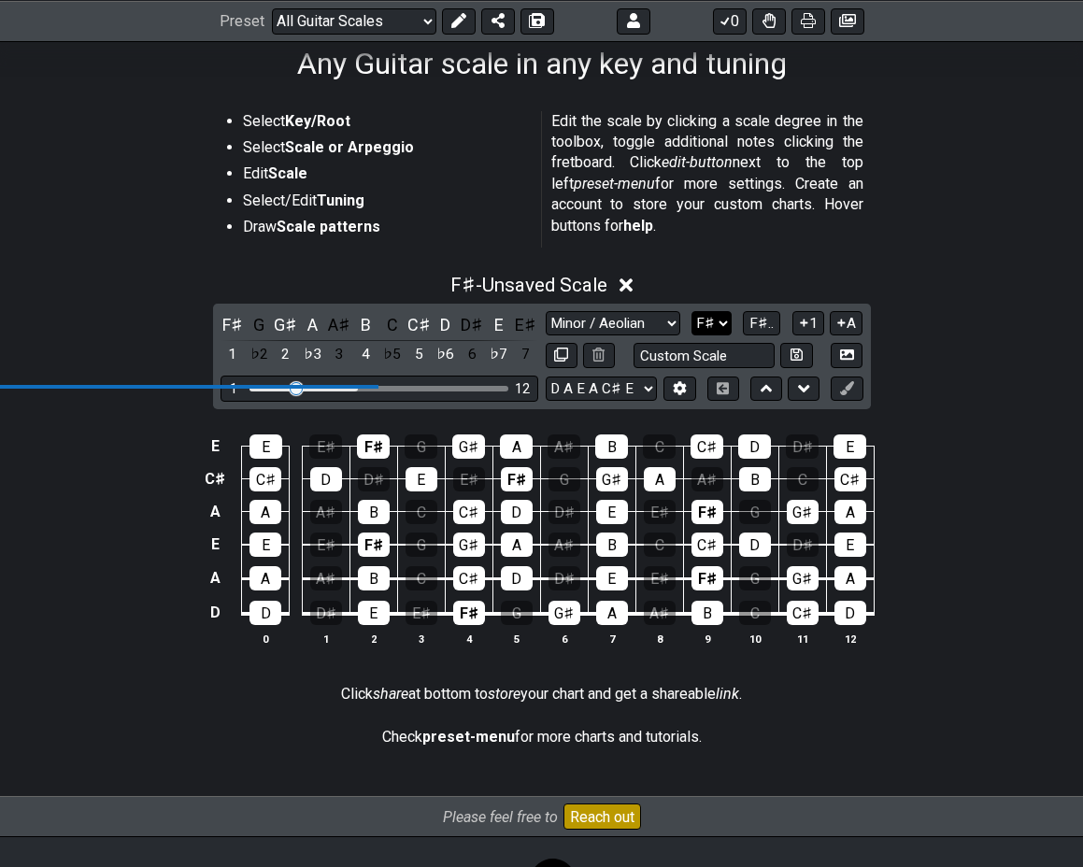
click at [718, 332] on select "A♭ A A♯ B♭ B C C♯ D♭ D D♯ E♭ E F F♯ G♭ G G♯" at bounding box center [712, 323] width 40 height 25
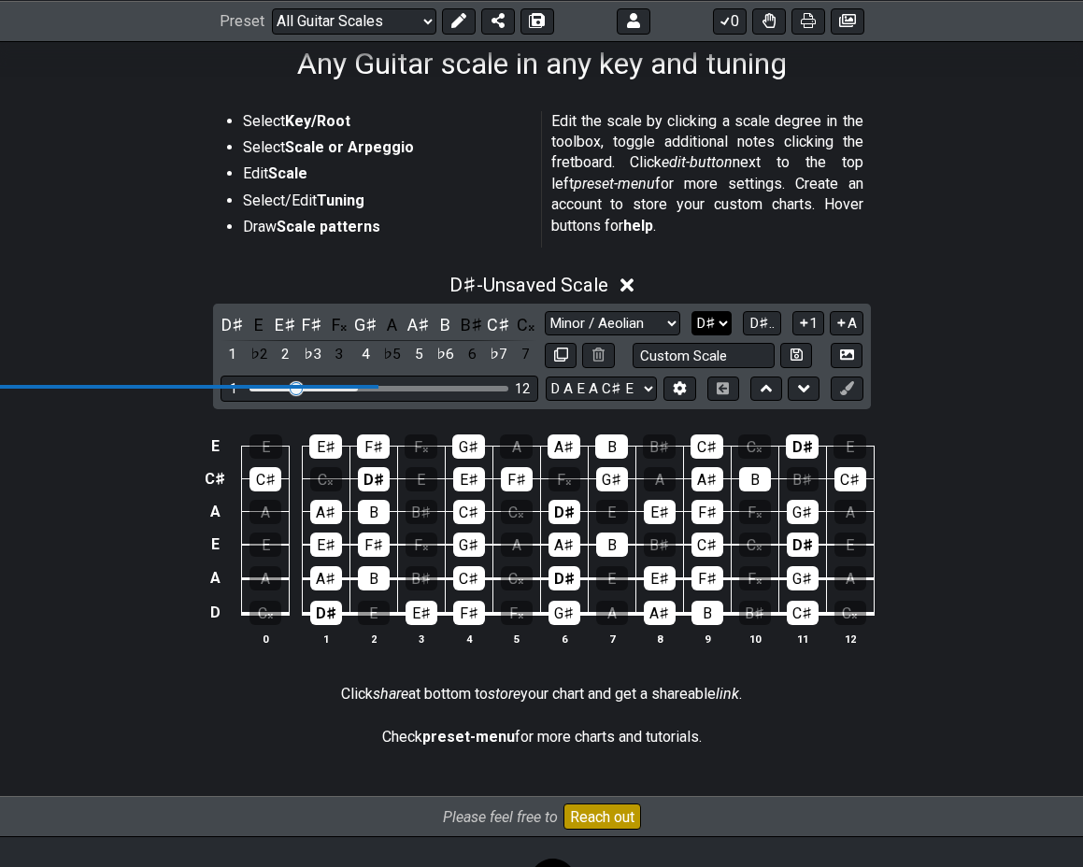
click at [705, 326] on select "A♭ A A♯ B♭ B C C♯ D♭ D D♯ E♭ E F F♯ G♭ G G♯" at bounding box center [712, 323] width 40 height 25
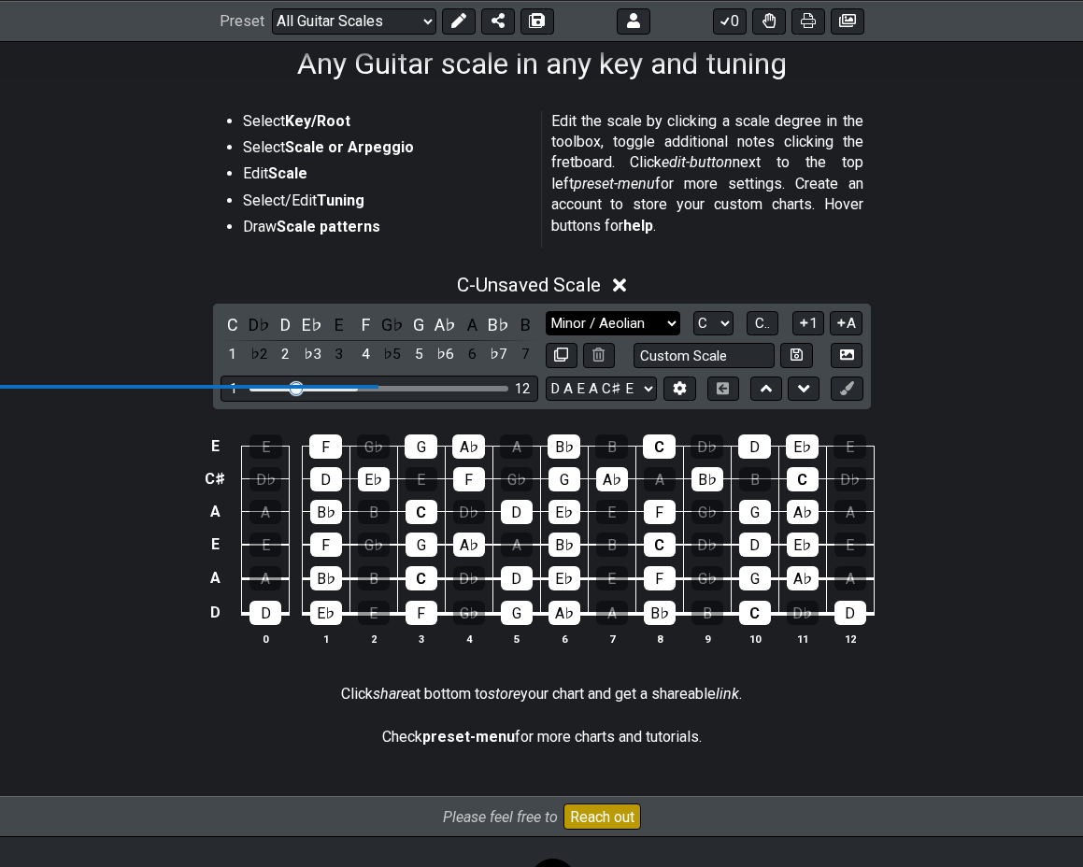
click at [677, 315] on select "Minor Pentatonic Root Minor Pentatonic Major Pentatonic Minor Blues Major Blues…" at bounding box center [613, 323] width 135 height 25
click at [731, 317] on select "A♭ A A♯ B♭ B C C♯ D♭ D D♯ E♭ E F F♯ G♭ G G♯" at bounding box center [713, 323] width 40 height 25
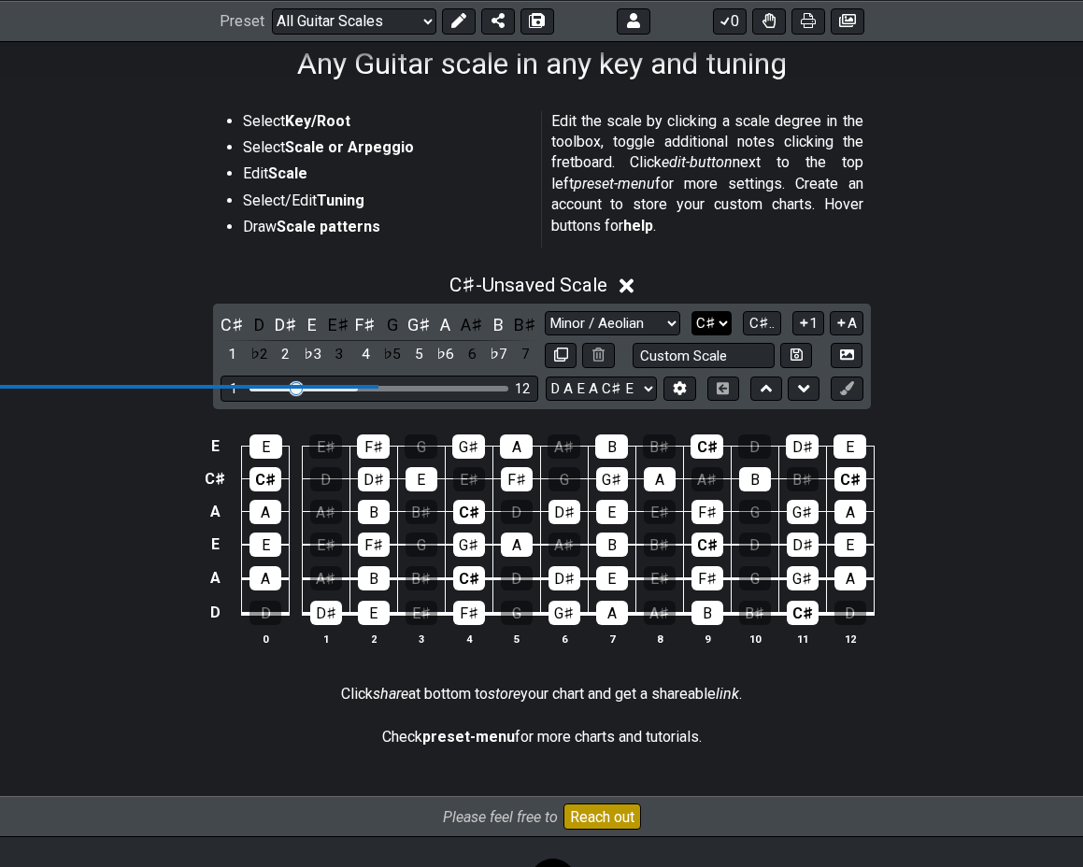
click at [716, 331] on select "A♭ A A♯ B♭ B C C♯ D♭ D D♯ E♭ E F F♯ G♭ G G♯" at bounding box center [712, 323] width 40 height 25
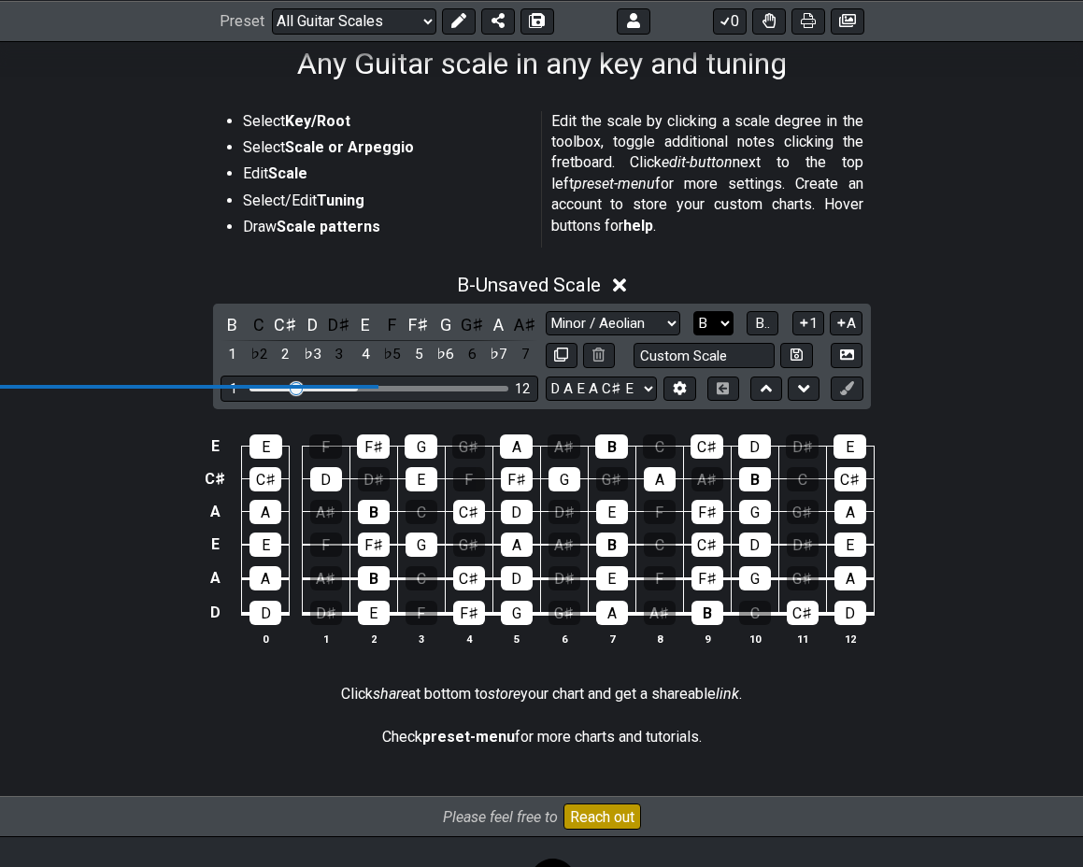
click at [707, 320] on select "A♭ A A♯ B♭ B C C♯ D♭ D D♯ E♭ E F F♯ G♭ G G♯" at bounding box center [713, 323] width 40 height 25
select select "F#"
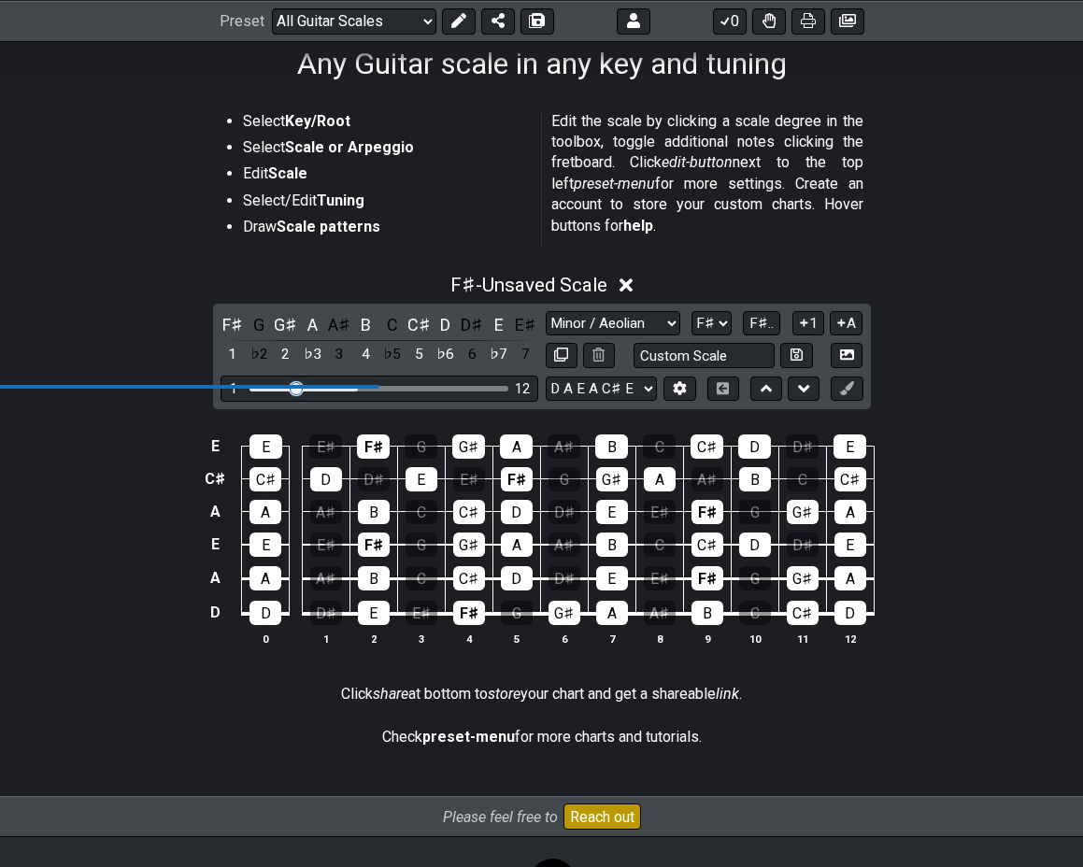
click at [999, 149] on section "Select Key/Root Select Scale or Arpeggio Edit Scale Select/Edit Tuning Draw Sca…" at bounding box center [541, 183] width 1083 height 159
